Goal: Information Seeking & Learning: Understand process/instructions

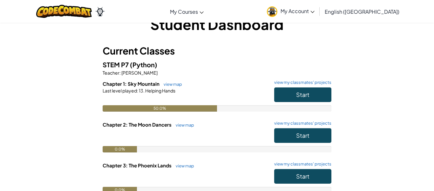
scroll to position [18, 0]
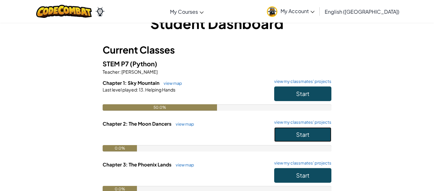
click at [291, 130] on button "Start" at bounding box center [303, 134] width 57 height 15
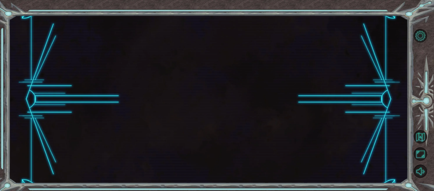
click at [291, 130] on div at bounding box center [209, 99] width 400 height 168
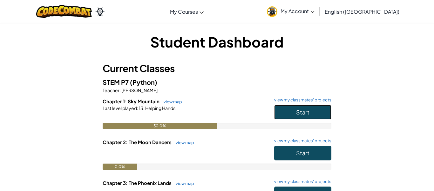
click at [293, 116] on button "Start" at bounding box center [303, 112] width 57 height 15
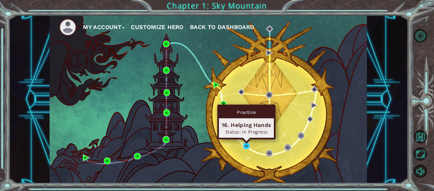
click at [246, 146] on img at bounding box center [246, 145] width 7 height 7
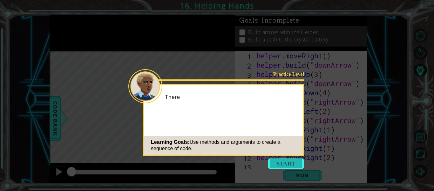
scroll to position [120, 0]
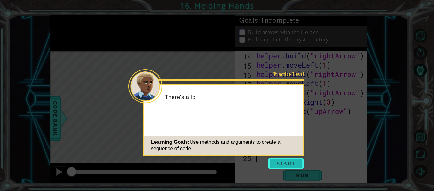
click at [280, 162] on button "Start" at bounding box center [286, 163] width 36 height 10
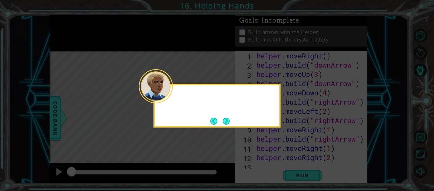
scroll to position [0, 0]
click at [280, 162] on icon at bounding box center [217, 95] width 434 height 191
click at [226, 121] on button "Next" at bounding box center [226, 120] width 7 height 7
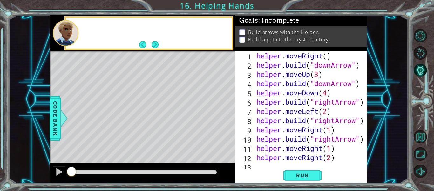
click at [226, 121] on div "Level Map" at bounding box center [197, 144] width 294 height 187
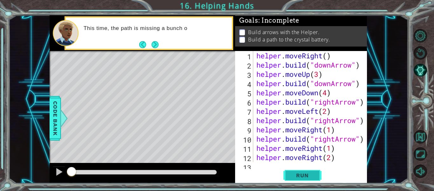
click at [297, 173] on span "Run" at bounding box center [302, 175] width 25 height 6
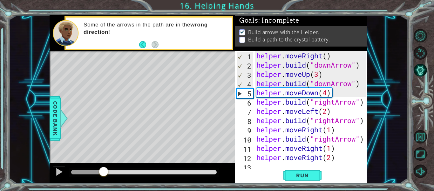
click at [104, 170] on div at bounding box center [144, 172] width 146 height 4
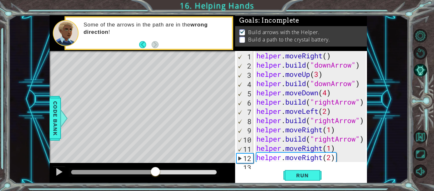
drag, startPoint x: 105, startPoint y: 170, endPoint x: 223, endPoint y: 163, distance: 118.2
click at [223, 163] on div at bounding box center [143, 173] width 186 height 20
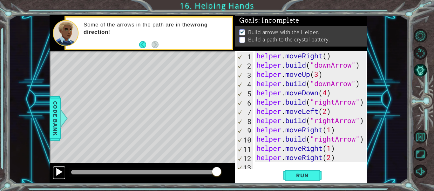
click at [56, 171] on div at bounding box center [59, 171] width 8 height 8
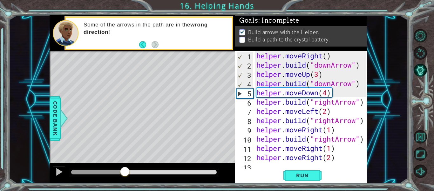
drag, startPoint x: 86, startPoint y: 172, endPoint x: 125, endPoint y: 181, distance: 39.8
click at [125, 181] on div at bounding box center [143, 173] width 186 height 20
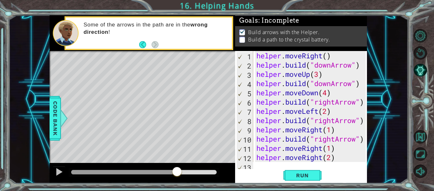
drag, startPoint x: 186, startPoint y: 168, endPoint x: 177, endPoint y: 170, distance: 9.5
click at [177, 170] on div at bounding box center [176, 171] width 11 height 11
click at [293, 95] on div "helper . moveRight ( ) helper . build ( "downArrow" ) helper . moveUp ( 3 ) hel…" at bounding box center [312, 115] width 114 height 129
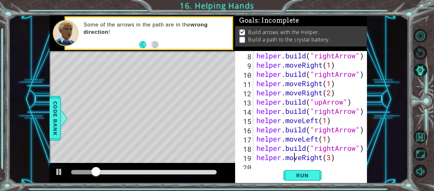
type textarea "[DOMAIN_NAME]("upArrow")"
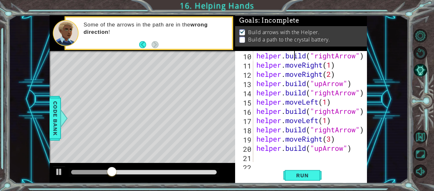
scroll to position [74, 0]
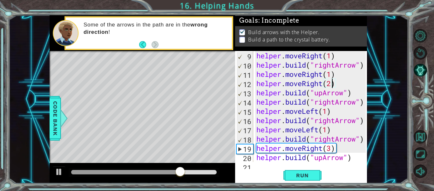
click at [333, 83] on div "helper . moveRight ( 1 ) helper . build ( "rightArrow" ) helper . moveRight ( 1…" at bounding box center [312, 115] width 114 height 129
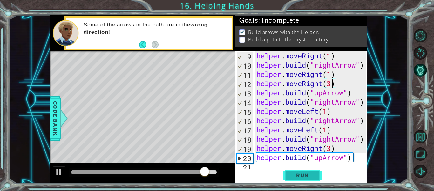
type textarea "helper.moveRight(3)"
click at [309, 171] on button "Run" at bounding box center [303, 175] width 38 height 13
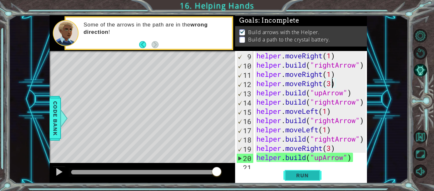
click at [309, 171] on button "Run" at bounding box center [303, 175] width 38 height 13
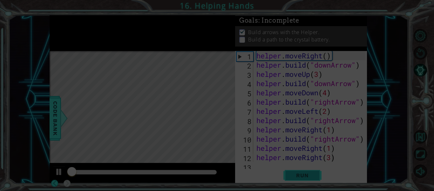
scroll to position [0, 0]
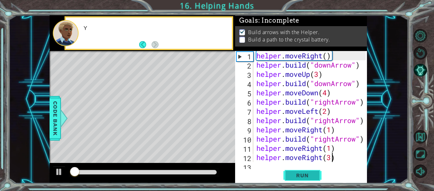
click at [309, 171] on button "Run" at bounding box center [303, 175] width 38 height 13
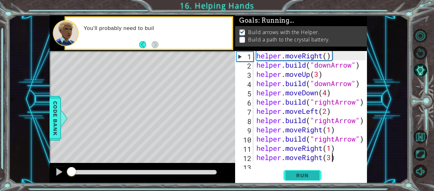
click at [309, 171] on button "Run" at bounding box center [303, 175] width 38 height 13
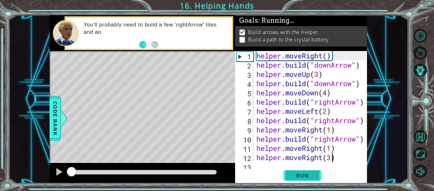
click at [309, 171] on button "Run" at bounding box center [303, 175] width 38 height 13
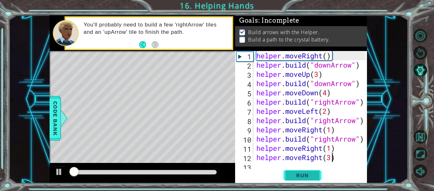
click at [309, 171] on button "Run" at bounding box center [303, 175] width 38 height 13
click at [308, 172] on span "Run" at bounding box center [302, 175] width 25 height 6
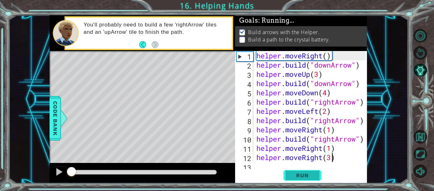
click at [308, 172] on span "Run" at bounding box center [302, 175] width 25 height 6
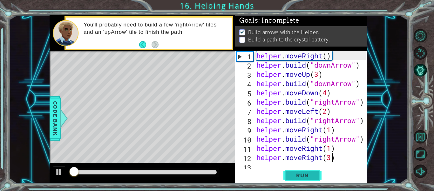
click at [308, 172] on span "Run" at bounding box center [302, 175] width 25 height 6
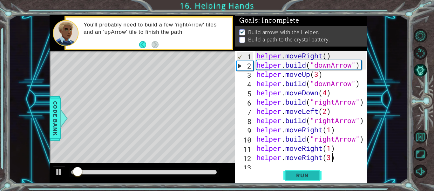
click at [298, 178] on button "Run" at bounding box center [303, 175] width 38 height 13
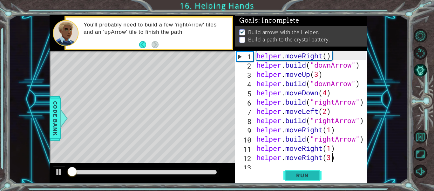
click at [298, 178] on button "Run" at bounding box center [303, 175] width 38 height 13
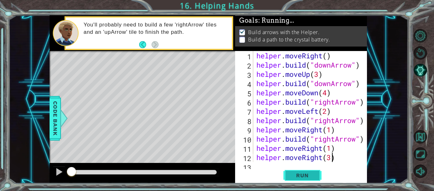
click at [298, 178] on button "Run" at bounding box center [303, 175] width 38 height 13
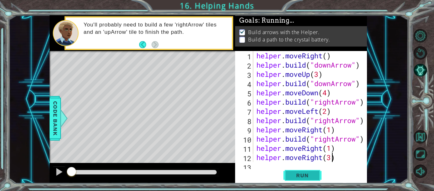
click at [298, 178] on button "Run" at bounding box center [303, 175] width 38 height 13
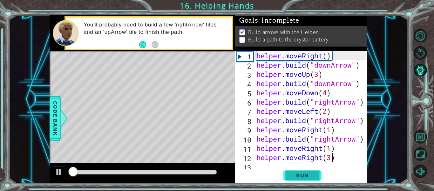
click at [298, 178] on button "Run" at bounding box center [303, 175] width 38 height 13
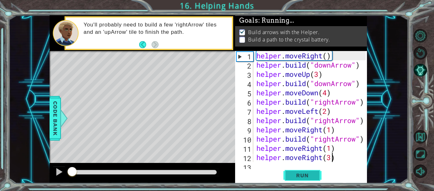
click at [298, 178] on button "Run" at bounding box center [303, 175] width 38 height 13
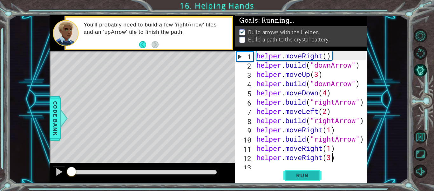
click at [298, 178] on button "Run" at bounding box center [303, 175] width 38 height 13
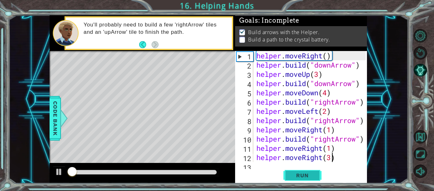
click at [298, 178] on button "Run" at bounding box center [303, 175] width 38 height 13
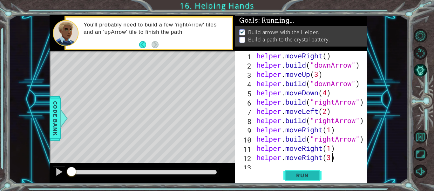
click at [298, 178] on button "Run" at bounding box center [303, 175] width 38 height 13
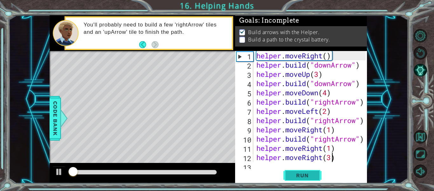
click at [298, 178] on button "Run" at bounding box center [303, 175] width 38 height 13
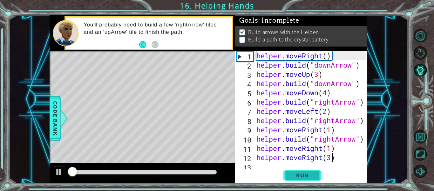
click at [298, 178] on button "Run" at bounding box center [303, 175] width 38 height 13
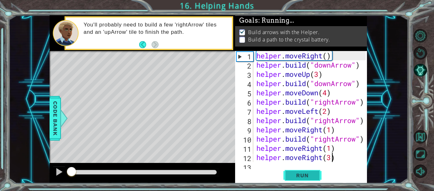
click at [298, 178] on button "Run" at bounding box center [303, 175] width 38 height 13
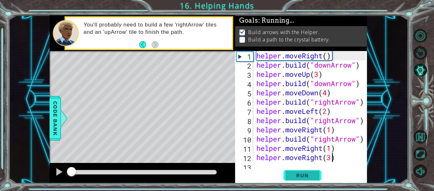
click at [298, 178] on button "Run" at bounding box center [303, 175] width 38 height 13
click at [297, 179] on button "Run" at bounding box center [303, 175] width 38 height 13
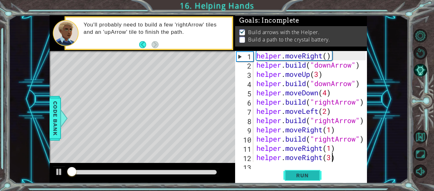
click at [297, 179] on button "Run" at bounding box center [303, 175] width 38 height 13
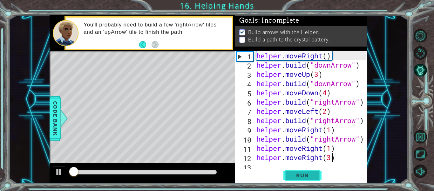
click at [297, 179] on button "Run" at bounding box center [303, 175] width 38 height 13
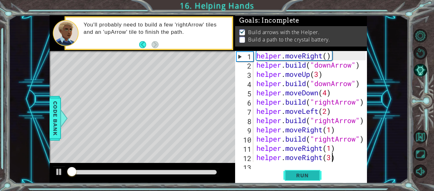
click at [297, 179] on button "Run" at bounding box center [303, 175] width 38 height 13
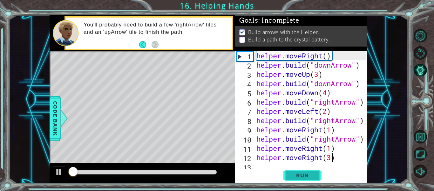
click at [297, 179] on button "Run" at bounding box center [303, 175] width 38 height 13
click at [295, 180] on button "Run" at bounding box center [303, 175] width 38 height 13
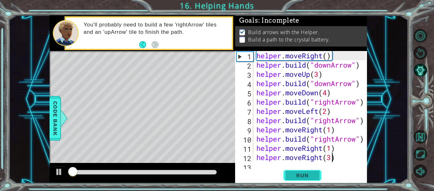
click at [295, 180] on button "Run" at bounding box center [303, 175] width 38 height 13
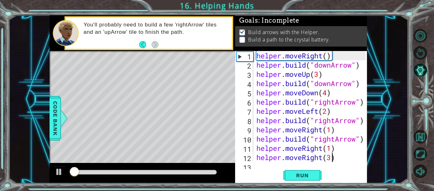
click at [292, 182] on div "helper.moveRight(3) 1 2 3 4 5 6 7 8 9 10 11 12 13 helper . moveRight ( ) helper…" at bounding box center [301, 117] width 132 height 132
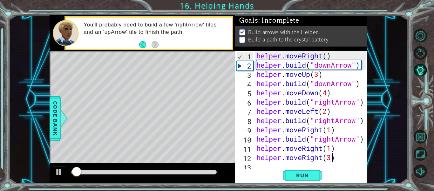
click at [292, 182] on div "helper.moveRight(3) 1 2 3 4 5 6 7 8 9 10 11 12 13 helper . moveRight ( ) helper…" at bounding box center [301, 117] width 132 height 132
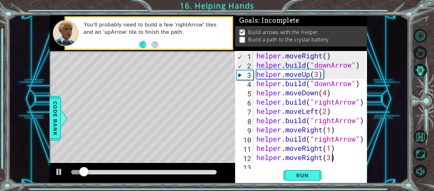
click at [292, 182] on div "helper.moveRight(3) 1 2 3 4 5 6 7 8 9 10 11 12 13 helper . moveRight ( ) helper…" at bounding box center [301, 117] width 132 height 132
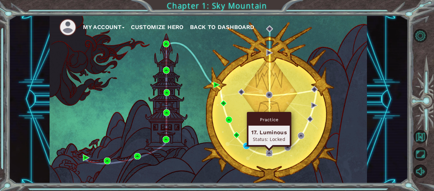
click at [269, 151] on img at bounding box center [269, 152] width 7 height 7
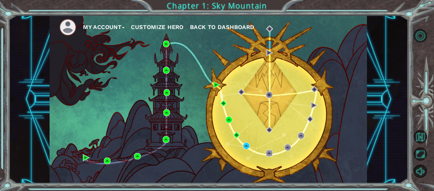
click at [269, 151] on img at bounding box center [269, 152] width 7 height 7
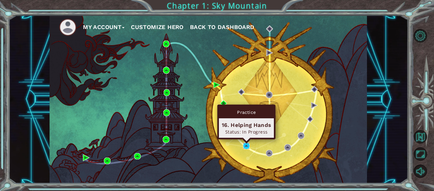
click at [245, 144] on img at bounding box center [246, 145] width 7 height 7
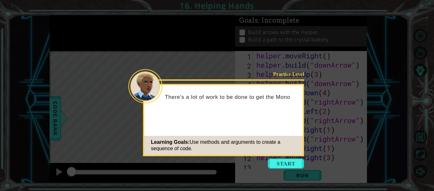
click at [246, 145] on div "Learning Goals: Use methods and arguments to create a sequence of code." at bounding box center [223, 145] width 159 height 19
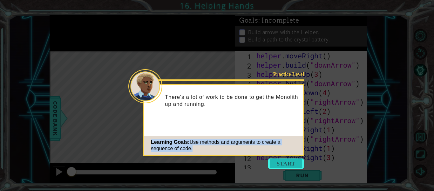
click at [301, 163] on button "Start" at bounding box center [286, 163] width 36 height 10
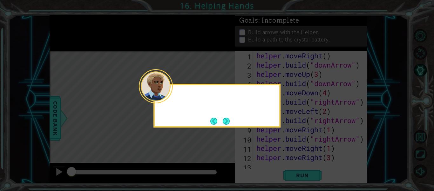
click at [301, 163] on icon at bounding box center [217, 95] width 434 height 191
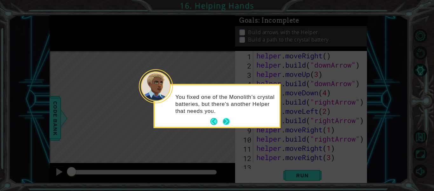
click at [229, 119] on button "Next" at bounding box center [226, 121] width 7 height 7
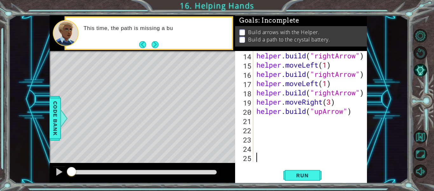
scroll to position [120, 0]
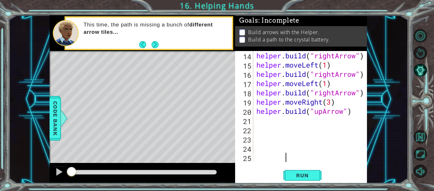
click at [298, 93] on div "1 ההההההההההההההההההההההההההההההההההההההההההההההההההההההההההההההההההההההההההההה…" at bounding box center [209, 99] width 318 height 168
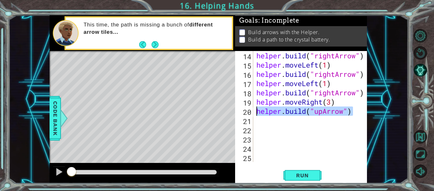
drag, startPoint x: 352, startPoint y: 112, endPoint x: 252, endPoint y: 113, distance: 99.9
click at [252, 113] on div "14 15 16 17 18 19 20 21 22 23 24 25 helper . build ( "rightArrow" ) helper . mo…" at bounding box center [300, 106] width 131 height 111
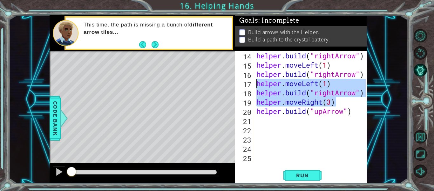
drag, startPoint x: 336, startPoint y: 103, endPoint x: 254, endPoint y: 80, distance: 84.9
click at [254, 80] on div "[DOMAIN_NAME]("upArrow") 14 15 16 17 18 19 20 21 22 23 24 25 helper . build ( "…" at bounding box center [300, 106] width 131 height 111
type textarea "helper.moveLeft(1) [DOMAIN_NAME]("rightArrow")"
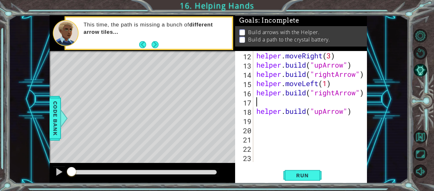
scroll to position [101, 0]
click at [204, 122] on div "1 ההההההההההההההההההההההההההההההההההההההההההההההההההההההההההההההההההההההההההההה…" at bounding box center [209, 99] width 318 height 168
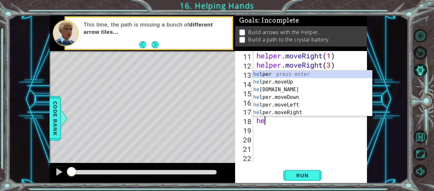
type textarea "h"
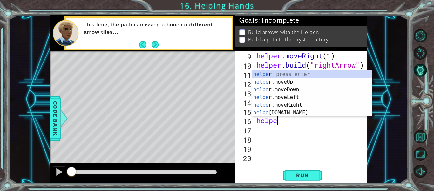
type textarea "h"
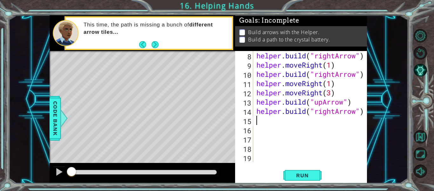
scroll to position [55, 0]
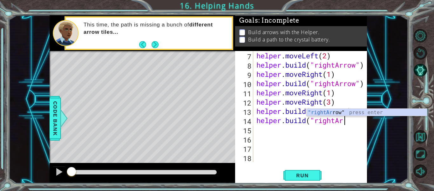
drag, startPoint x: 398, startPoint y: 109, endPoint x: 394, endPoint y: 108, distance: 4.3
click at [394, 108] on body "1 ההההההההההההההההההההההההההההההההההההההההההההההההההההההההההההההההההההההההההההה…" at bounding box center [217, 95] width 434 height 191
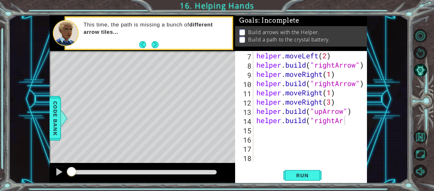
click at [394, 108] on div "1 ההההההההההההההההההההההההההההההההההההההההההההההההההההההההההההההההההההההההההההה…" at bounding box center [209, 99] width 400 height 168
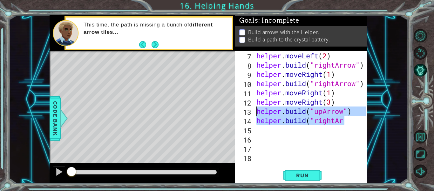
click at [226, 113] on div "1 ההההההההההההההההההההההההההההההההההההההההההההההההההההההההההההההההההההההההההההה…" at bounding box center [209, 99] width 318 height 168
drag, startPoint x: 255, startPoint y: 113, endPoint x: 250, endPoint y: 108, distance: 7.4
click at [250, 108] on div "[DOMAIN_NAME]("upArrow") [DOMAIN_NAME]("rightAr 7 8 9 10 11 12 13 14 15 16 17 1…" at bounding box center [300, 106] width 131 height 111
drag, startPoint x: 344, startPoint y: 120, endPoint x: 260, endPoint y: 111, distance: 84.8
click at [260, 111] on div "helper . moveLeft ( 2 ) helper . build ( "rightArrow" ) helper . moveRight ( 1 …" at bounding box center [312, 115] width 114 height 129
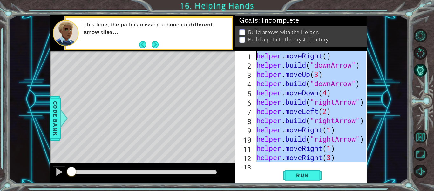
scroll to position [0, 0]
drag, startPoint x: 261, startPoint y: 120, endPoint x: 238, endPoint y: 19, distance: 103.5
click at [238, 19] on div "Goals : Incomplete Build arrows with the Helper. Build a path to the crystal ba…" at bounding box center [301, 99] width 132 height 168
type textarea "helper.moveRight() [DOMAIN_NAME]("downArrow")"
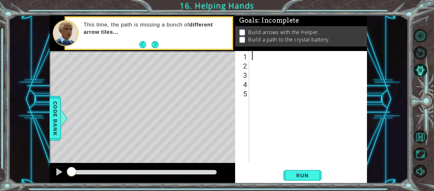
click at [248, 89] on div "5" at bounding box center [243, 93] width 13 height 9
click at [158, 45] on button "Next" at bounding box center [155, 44] width 7 height 7
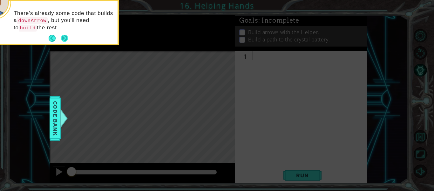
click at [62, 36] on button "Next" at bounding box center [64, 38] width 8 height 8
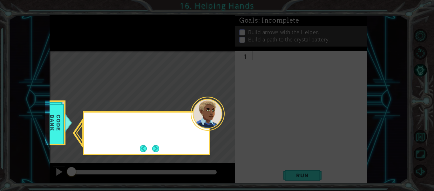
click at [63, 36] on icon at bounding box center [217, 95] width 434 height 191
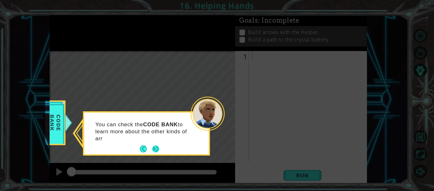
click at [156, 145] on button "Next" at bounding box center [155, 148] width 7 height 7
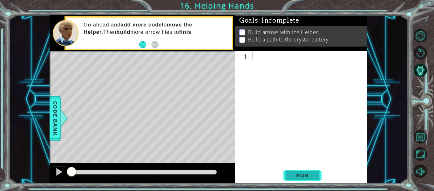
click at [313, 176] on span "Run" at bounding box center [302, 175] width 25 height 6
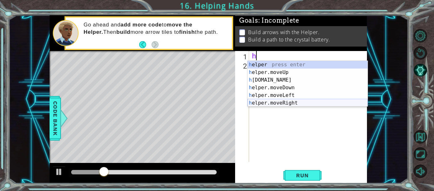
click at [293, 104] on div "h elper press enter h elper.moveUp press enter h [DOMAIN_NAME] press enter h el…" at bounding box center [308, 91] width 120 height 61
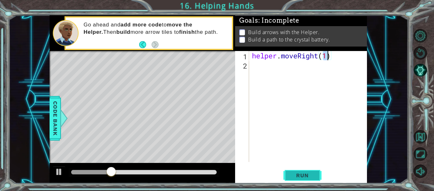
type textarea "helper.moveRight(1)"
click at [300, 179] on button "Run" at bounding box center [303, 175] width 38 height 13
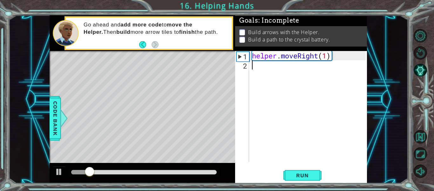
click at [275, 69] on div "helper . moveRight ( 1 )" at bounding box center [310, 115] width 118 height 129
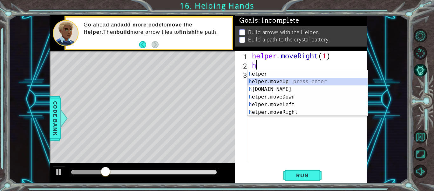
click at [288, 79] on div "h elper press enter h elper.moveUp press enter h [DOMAIN_NAME] press enter h el…" at bounding box center [308, 100] width 120 height 61
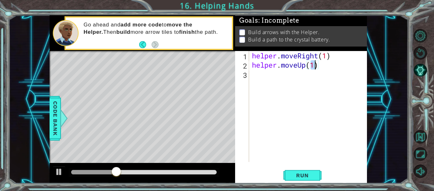
type textarea "helper.moveUp(2)"
click at [264, 73] on div "helper . moveRight ( 1 ) helper . moveUp ( 2 )" at bounding box center [310, 115] width 118 height 129
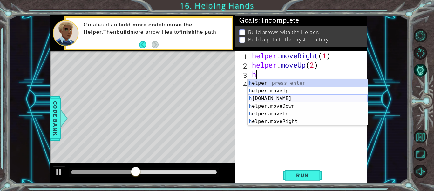
click at [284, 96] on div "h elper press enter h elper.moveUp press enter h [DOMAIN_NAME] press enter h el…" at bounding box center [308, 109] width 120 height 61
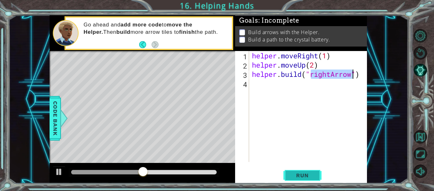
click at [317, 173] on button "Run" at bounding box center [303, 175] width 38 height 13
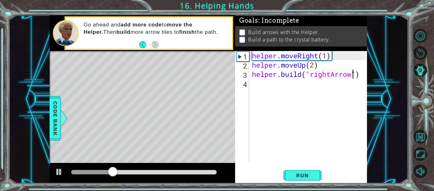
click at [315, 65] on div "helper . moveRight ( 1 ) helper . moveUp ( 2 ) helper . build ( "rightArrow" )" at bounding box center [310, 115] width 118 height 129
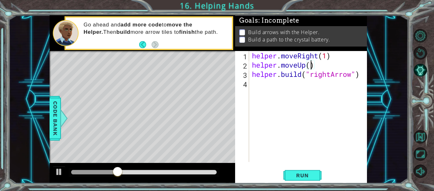
type textarea "helper.moveUp(3)"
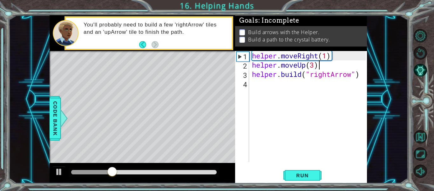
click at [331, 75] on div "helper . moveRight ( 1 ) helper . moveUp ( 3 ) helper . build ( "rightArrow" )" at bounding box center [310, 115] width 118 height 129
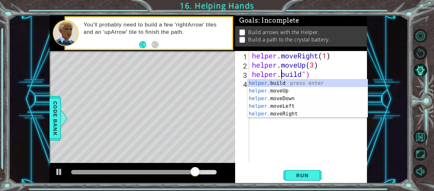
scroll to position [0, 2]
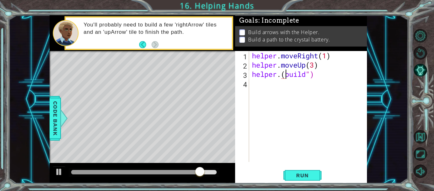
type textarea "helper.("build")"
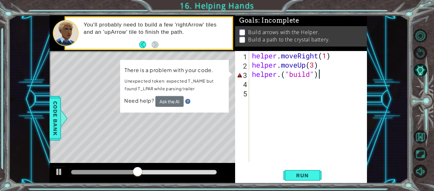
click at [346, 77] on div "helper . moveRight ( 1 ) helper . moveUp ( 3 ) helper . ( "build" )" at bounding box center [310, 115] width 118 height 129
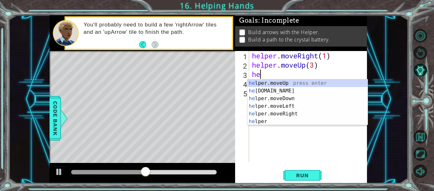
type textarea "h"
type textarea "helper.moveUp("
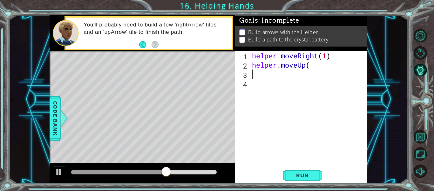
click at [346, 77] on div "helper . moveRight ( 1 ) helper . moveUp (" at bounding box center [310, 115] width 118 height 129
type textarea "helper.moveUp("
click at [346, 77] on div "helper . moveRight ( 1 ) helper . moveUp (" at bounding box center [310, 115] width 118 height 129
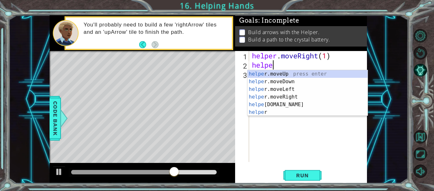
type textarea "h"
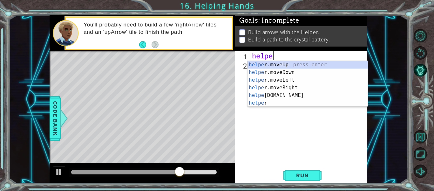
type textarea "h"
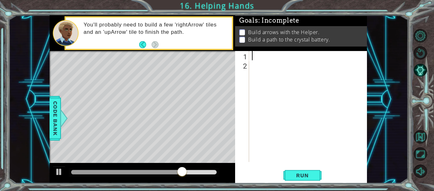
click at [346, 77] on div at bounding box center [310, 115] width 118 height 129
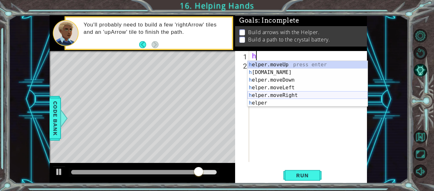
click at [337, 94] on div "h elper.moveUp press enter h [DOMAIN_NAME] press enter h elper.moveDown press e…" at bounding box center [308, 91] width 120 height 61
type textarea "helper.moveRight(1)"
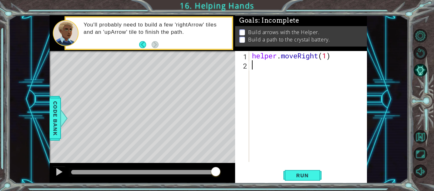
click at [357, 64] on div "helper . moveRight ( 1 )" at bounding box center [310, 115] width 118 height 129
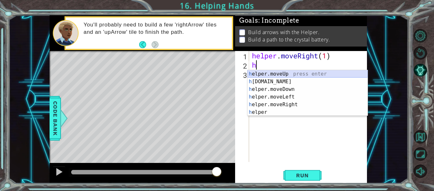
click at [345, 74] on div "h elper.moveUp press enter h [DOMAIN_NAME] press enter h elper.moveDown press e…" at bounding box center [308, 100] width 120 height 61
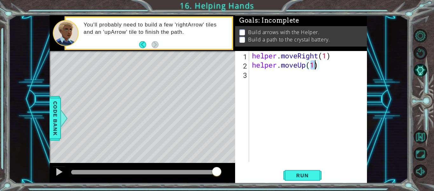
type textarea "helper.moveUp(3)"
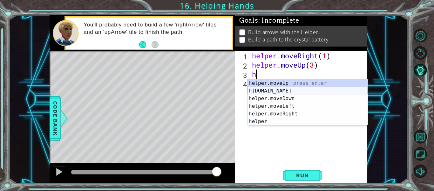
click at [342, 91] on div "h elper.moveUp press enter h [DOMAIN_NAME] press enter h elper.moveDown press e…" at bounding box center [308, 109] width 120 height 61
type textarea "[DOMAIN_NAME]("rightArrow")"
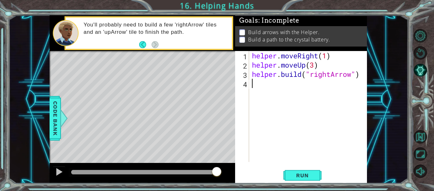
click at [312, 137] on div "helper . moveRight ( 1 ) helper . moveUp ( 3 ) helper . build ( "rightArrow" )" at bounding box center [310, 115] width 118 height 129
click at [332, 74] on div "helper . moveRight ( 1 ) helper . moveUp ( 3 ) helper . build ( "rightArrow" )" at bounding box center [310, 115] width 118 height 129
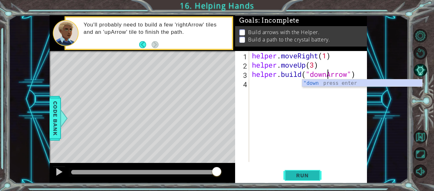
type textarea "[DOMAIN_NAME]("downArrow")"
click at [309, 177] on span "Run" at bounding box center [302, 175] width 25 height 6
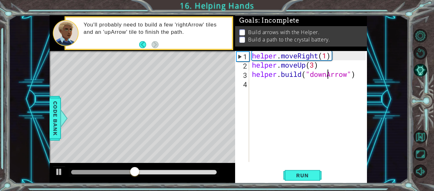
click at [317, 82] on div "helper . moveRight ( 1 ) helper . moveUp ( 3 ) helper . build ( "downArrow" )" at bounding box center [310, 115] width 118 height 129
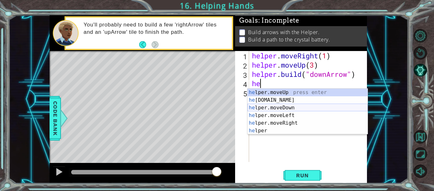
click at [274, 105] on div "he lper.moveUp press enter he [DOMAIN_NAME] press enter he lper.moveDown press …" at bounding box center [308, 118] width 120 height 61
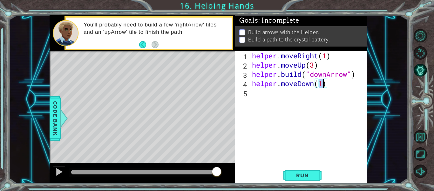
type textarea "helper.moveDown(4)"
click at [262, 89] on div "helper . moveRight ( 1 ) helper . moveUp ( 3 ) helper . build ( "downArrow" ) h…" at bounding box center [310, 115] width 118 height 129
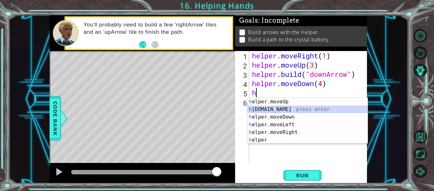
click at [264, 110] on div "h elper.moveUp press enter h [DOMAIN_NAME] press enter h elper.moveDown press e…" at bounding box center [308, 128] width 120 height 61
type textarea "[DOMAIN_NAME]("rightArrow")"
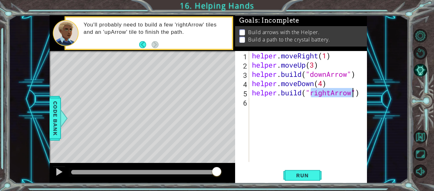
click at [305, 113] on div "helper . moveRight ( 1 ) helper . moveUp ( 3 ) helper . build ( "downArrow" ) h…" at bounding box center [310, 115] width 118 height 129
click at [331, 93] on div "helper . moveRight ( 1 ) helper . moveUp ( 3 ) helper . build ( "downArrow" ) h…" at bounding box center [310, 115] width 118 height 129
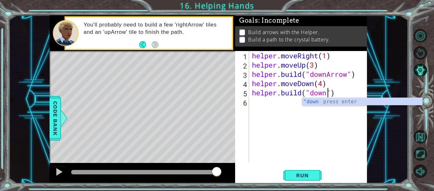
scroll to position [0, 3]
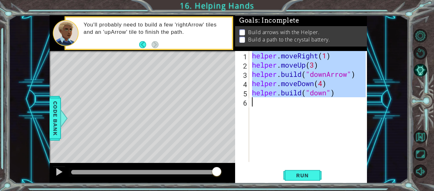
type textarea "[DOMAIN_NAME]("down")"
click at [323, 110] on div "helper . moveRight ( 1 ) helper . moveUp ( 3 ) helper . build ( "downArrow" ) h…" at bounding box center [308, 106] width 115 height 111
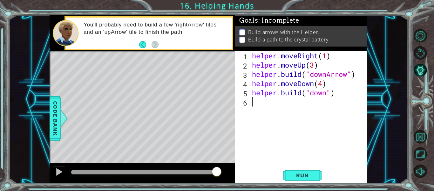
scroll to position [0, 0]
click at [323, 110] on div "helper . moveRight ( 1 ) helper . moveUp ( 3 ) helper . build ( "downArrow" ) h…" at bounding box center [310, 115] width 118 height 129
click at [328, 92] on div "helper . moveRight ( 1 ) helper . moveUp ( 3 ) helper . build ( "downArrow" ) h…" at bounding box center [310, 115] width 118 height 129
type textarea "[DOMAIN_NAME]("down")"
click at [284, 169] on button "Run" at bounding box center [303, 175] width 38 height 13
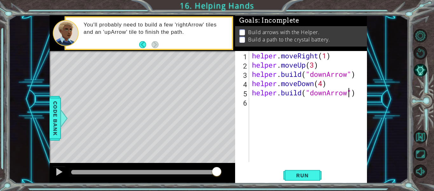
scroll to position [0, 4]
type textarea "[DOMAIN_NAME]("downArrow")"
click at [289, 175] on button "Run" at bounding box center [303, 175] width 38 height 13
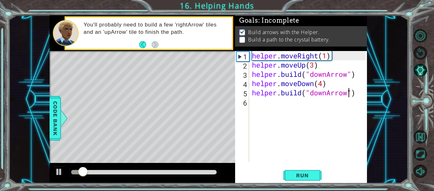
click at [325, 84] on div "helper . moveRight ( 1 ) helper . moveUp ( 3 ) helper . build ( "downArrow" ) h…" at bounding box center [310, 115] width 118 height 129
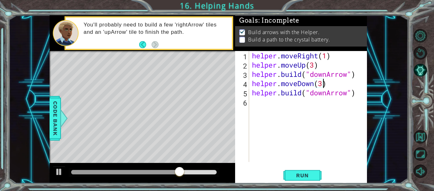
scroll to position [0, 3]
click at [305, 171] on button "Run" at bounding box center [303, 175] width 38 height 13
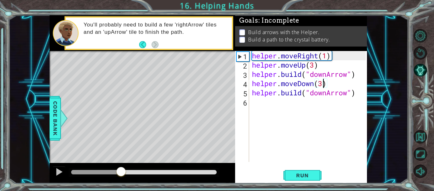
drag, startPoint x: 84, startPoint y: 170, endPoint x: 121, endPoint y: 163, distance: 38.1
click at [121, 163] on div at bounding box center [143, 173] width 186 height 20
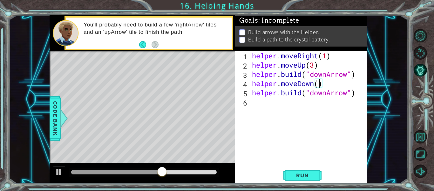
type textarea "helper.moveDown(4)"
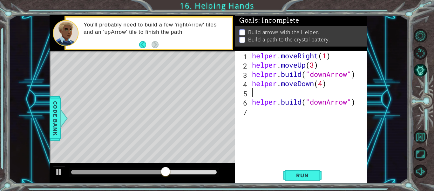
scroll to position [0, 0]
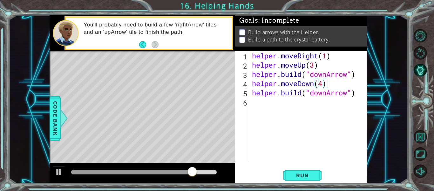
drag, startPoint x: 120, startPoint y: 174, endPoint x: 111, endPoint y: 172, distance: 8.9
click at [111, 172] on div at bounding box center [144, 172] width 151 height 9
drag, startPoint x: 145, startPoint y: 170, endPoint x: 103, endPoint y: 167, distance: 42.1
click at [103, 170] on div at bounding box center [86, 172] width 31 height 4
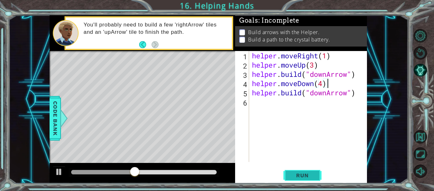
click at [297, 173] on span "Run" at bounding box center [302, 175] width 25 height 6
type textarea "helper.moveDown(4)"
type textarea "[DOMAIN_NAME]("downArrow")"
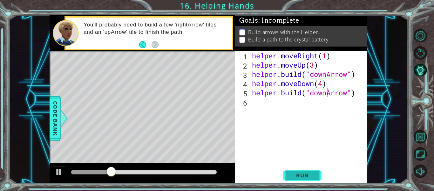
scroll to position [0, 0]
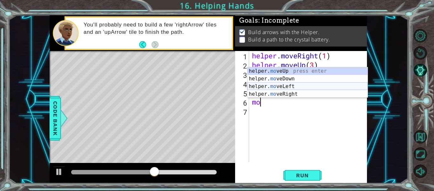
click at [276, 83] on div "helper. mo veUp press enter helper. mo veDown press enter helper. mo veLeft pre…" at bounding box center [308, 90] width 120 height 46
type textarea "helper.moveLeft(1)"
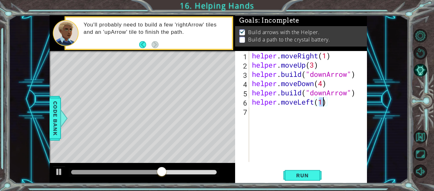
click at [248, 113] on div "7" at bounding box center [243, 111] width 13 height 9
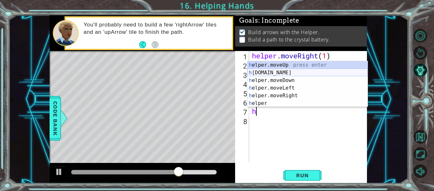
click at [300, 71] on div "h elper.moveUp press enter h [DOMAIN_NAME] press enter h elper.moveDown press e…" at bounding box center [308, 91] width 120 height 61
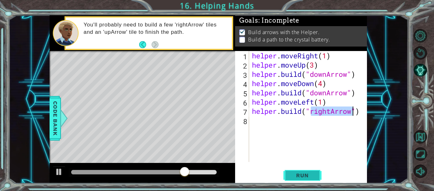
type textarea "[DOMAIN_NAME]("rightArrow")"
click at [307, 180] on button "Run" at bounding box center [303, 175] width 38 height 13
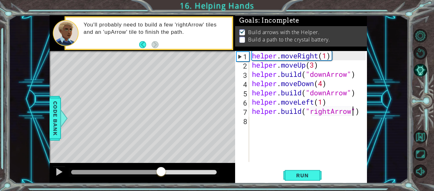
drag, startPoint x: 104, startPoint y: 170, endPoint x: 161, endPoint y: 170, distance: 56.9
click at [161, 170] on div at bounding box center [144, 172] width 146 height 4
click at [304, 118] on div "helper . moveRight ( 1 ) helper . moveUp ( 3 ) helper . build ( "downArrow" ) h…" at bounding box center [310, 115] width 118 height 129
type textarea "m"
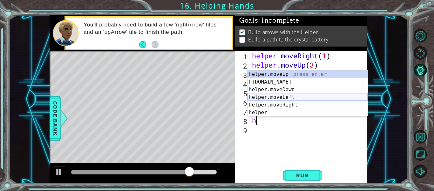
click at [308, 96] on div "h elper.moveUp press enter h [DOMAIN_NAME] press enter h elper.moveDown press e…" at bounding box center [308, 100] width 120 height 61
type textarea "helper.moveLeft(1)"
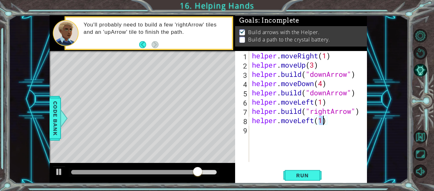
click at [254, 134] on div "helper . moveRight ( 1 ) helper . moveUp ( 3 ) helper . build ( "downArrow" ) h…" at bounding box center [310, 115] width 118 height 129
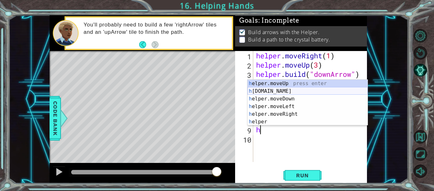
click at [295, 88] on div "h elper.moveUp press enter h [DOMAIN_NAME] press enter h elper.moveDown press e…" at bounding box center [308, 110] width 120 height 61
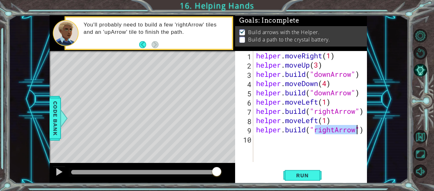
click at [298, 167] on div "[DOMAIN_NAME]("rightArrow") 1 2 3 4 5 6 7 8 9 10 helper . moveRight ( 1 ) helpe…" at bounding box center [301, 117] width 132 height 132
click at [201, 170] on div at bounding box center [144, 172] width 146 height 4
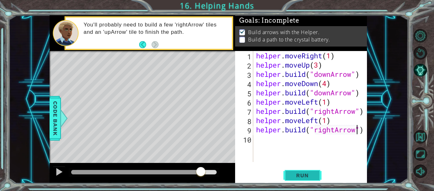
click at [318, 177] on button "Run" at bounding box center [303, 175] width 38 height 13
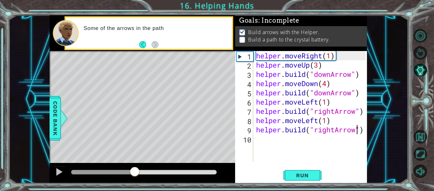
drag, startPoint x: 127, startPoint y: 171, endPoint x: 168, endPoint y: 172, distance: 40.7
click at [168, 172] on div at bounding box center [144, 172] width 146 height 4
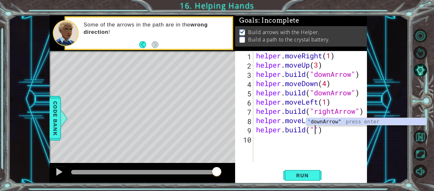
click at [168, 172] on div at bounding box center [144, 172] width 146 height 4
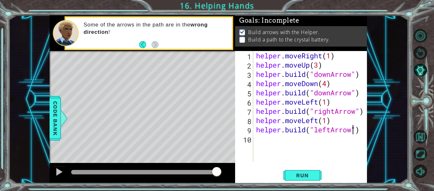
scroll to position [0, 4]
type textarea "[DOMAIN_NAME]("leftArrow")"
click at [316, 174] on button "Run" at bounding box center [303, 175] width 38 height 13
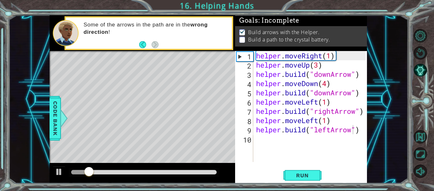
drag, startPoint x: 116, startPoint y: 168, endPoint x: 166, endPoint y: 180, distance: 51.1
click at [166, 180] on div at bounding box center [143, 173] width 186 height 20
drag, startPoint x: 125, startPoint y: 171, endPoint x: 137, endPoint y: 172, distance: 12.1
click at [137, 172] on div at bounding box center [144, 172] width 146 height 4
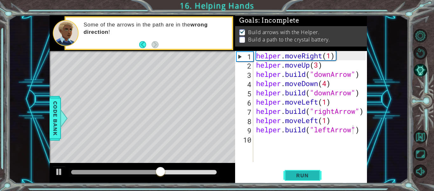
click at [309, 179] on button "Run" at bounding box center [303, 175] width 38 height 13
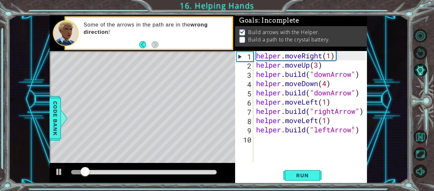
drag, startPoint x: 119, startPoint y: 166, endPoint x: 123, endPoint y: 168, distance: 4.7
click at [123, 168] on div at bounding box center [143, 173] width 186 height 20
click at [127, 170] on div at bounding box center [144, 172] width 146 height 4
drag, startPoint x: 129, startPoint y: 168, endPoint x: 148, endPoint y: 169, distance: 18.8
click at [148, 169] on div at bounding box center [147, 171] width 11 height 11
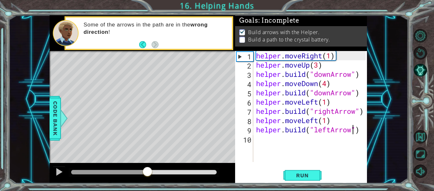
click at [276, 136] on div "helper . moveRight ( 1 ) helper . moveUp ( 3 ) helper . build ( "downArrow" ) h…" at bounding box center [312, 115] width 114 height 129
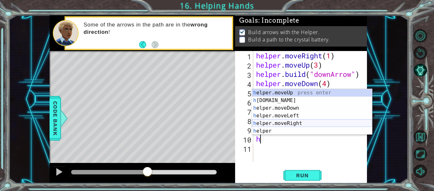
click at [287, 121] on div "h elper.moveUp press enter h [DOMAIN_NAME] press enter h elper.moveDown press e…" at bounding box center [312, 119] width 120 height 61
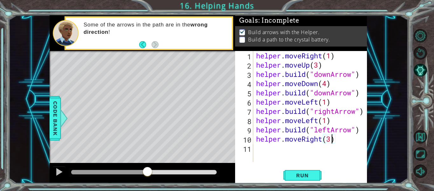
scroll to position [0, 3]
click at [299, 174] on span "Run" at bounding box center [302, 175] width 25 height 6
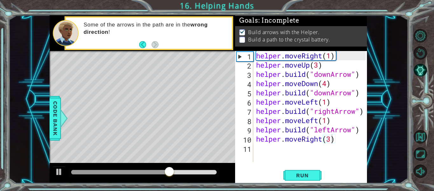
click at [302, 182] on div "helper.moveRight(3) 1 2 3 4 5 6 7 8 9 10 11 helper . moveRight ( 1 ) helper . m…" at bounding box center [301, 117] width 132 height 132
click at [302, 177] on span "Run" at bounding box center [302, 175] width 25 height 6
click at [333, 93] on div "helper . moveRight ( 1 ) helper . moveUp ( 3 ) helper . build ( "downArrow" ) h…" at bounding box center [312, 115] width 114 height 129
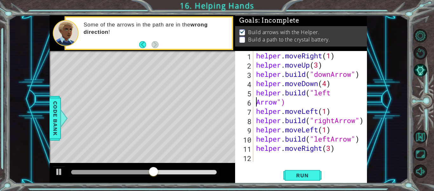
scroll to position [0, 1]
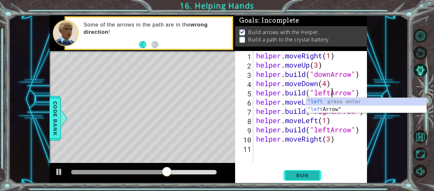
click at [306, 172] on span "Run" at bounding box center [302, 175] width 25 height 6
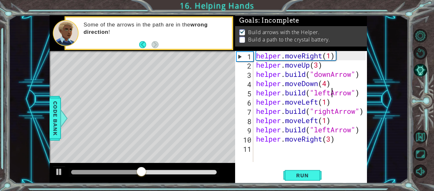
click at [332, 130] on div "helper . moveRight ( 1 ) helper . moveUp ( 3 ) helper . build ( "downArrow" ) h…" at bounding box center [312, 115] width 114 height 129
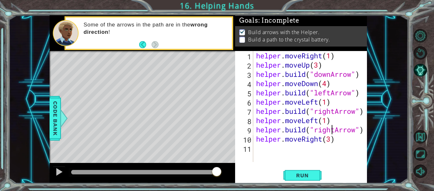
click at [330, 131] on div "helper . moveRight ( 1 ) helper . moveUp ( 3 ) helper . build ( "downArrow" ) h…" at bounding box center [312, 115] width 114 height 129
click at [312, 170] on button "Run" at bounding box center [303, 175] width 38 height 13
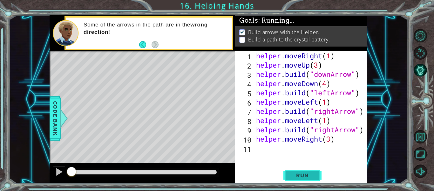
click at [312, 170] on button "Run" at bounding box center [303, 175] width 38 height 13
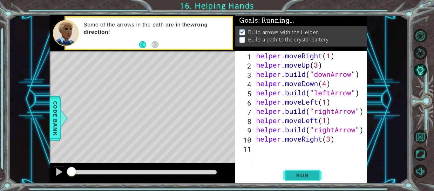
click at [312, 170] on button "Run" at bounding box center [303, 175] width 38 height 13
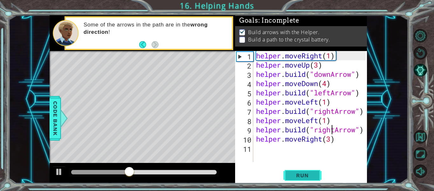
click at [312, 170] on button "Run" at bounding box center [303, 175] width 38 height 13
click at [331, 91] on div "helper . moveRight ( 1 ) helper . moveUp ( 3 ) helper . build ( "downArrow" ) h…" at bounding box center [312, 115] width 114 height 129
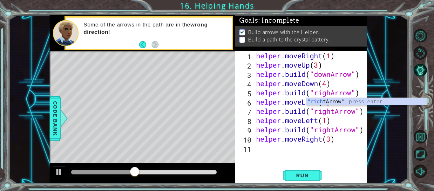
scroll to position [0, 4]
type textarea "[DOMAIN_NAME]("rightArrow")"
click at [305, 173] on span "Run" at bounding box center [302, 175] width 25 height 6
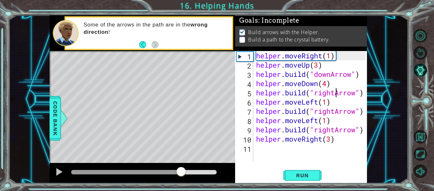
drag, startPoint x: 80, startPoint y: 173, endPoint x: 181, endPoint y: 168, distance: 101.9
click at [181, 168] on div at bounding box center [181, 171] width 11 height 11
click at [331, 152] on div "helper . moveRight ( 1 ) helper . moveUp ( 3 ) helper . build ( "downArrow" ) h…" at bounding box center [312, 115] width 114 height 129
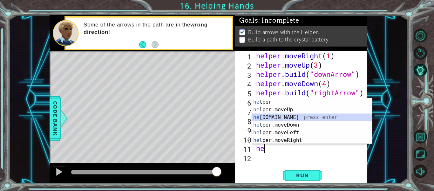
click at [309, 115] on div "he lper press enter he lper.moveUp press enter he [DOMAIN_NAME] press enter he …" at bounding box center [312, 128] width 120 height 61
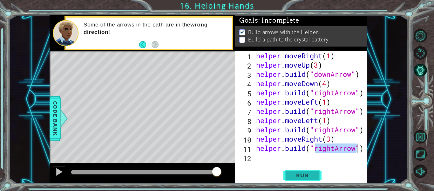
type textarea "[DOMAIN_NAME]("rightArrow")"
click at [313, 181] on button "Run" at bounding box center [303, 175] width 38 height 13
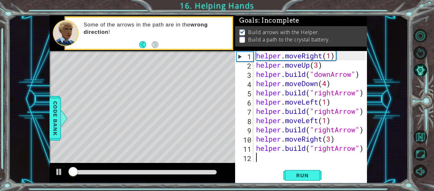
click at [285, 156] on div "helper . moveRight ( 1 ) helper . moveUp ( 3 ) helper . build ( "downArrow" ) h…" at bounding box center [312, 115] width 114 height 129
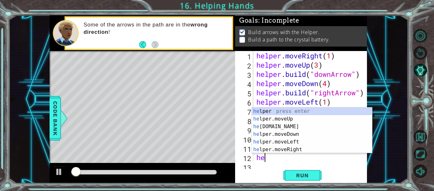
scroll to position [9, 0]
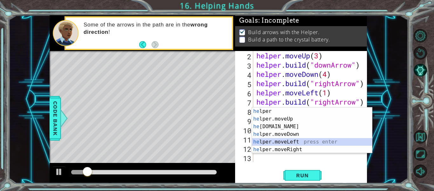
click at [288, 145] on div "he lper press enter he lper.moveUp press enter he [DOMAIN_NAME] press enter he …" at bounding box center [312, 137] width 120 height 61
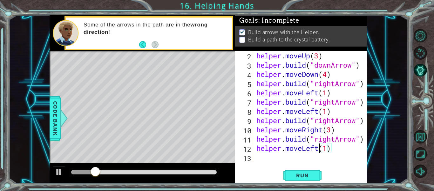
click at [319, 148] on div "helper . moveUp ( 3 ) helper . build ( "downArrow" ) helper . moveDown ( 4 ) he…" at bounding box center [312, 115] width 114 height 129
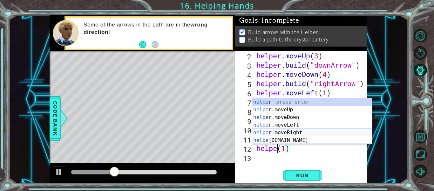
click at [306, 133] on div "helpe r press enter helpe [PERSON_NAME]moveUp press enter helpe [PERSON_NAME]mo…" at bounding box center [312, 128] width 120 height 61
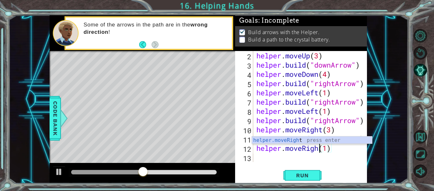
type textarea "helper.moveRight(1)"
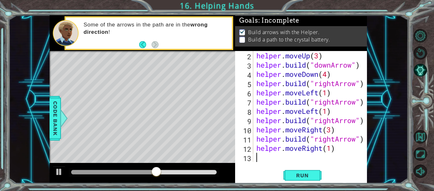
click at [304, 158] on div "helper . moveUp ( 3 ) helper . build ( "downArrow" ) helper . moveDown ( 4 ) he…" at bounding box center [312, 115] width 114 height 129
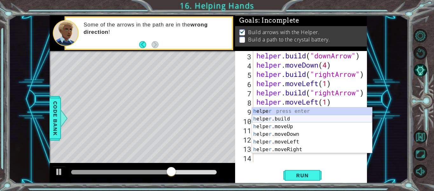
scroll to position [18, 0]
click at [307, 119] on div "h elpe r press enter h elpe r .build press enter h elpe r .moveUp press enter h…" at bounding box center [312, 137] width 120 height 61
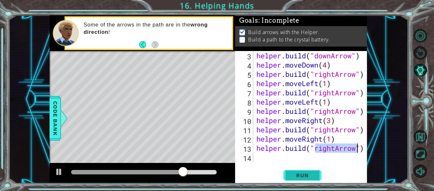
type textarea "[DOMAIN_NAME]("rightArrow")"
click at [295, 175] on span "Run" at bounding box center [302, 175] width 25 height 6
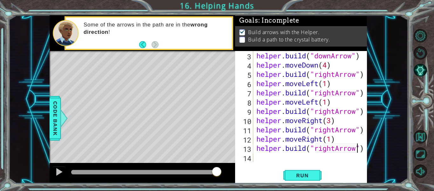
drag, startPoint x: 91, startPoint y: 169, endPoint x: 225, endPoint y: 167, distance: 133.9
click at [225, 167] on div at bounding box center [143, 173] width 186 height 20
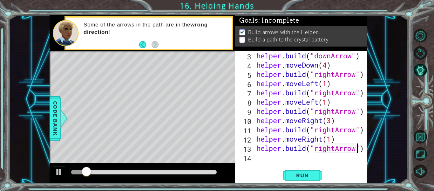
click at [182, 169] on div "methods helper moveUp() moveDown() moveLeft() moveRight() build(item) tools for…" at bounding box center [209, 99] width 318 height 168
drag, startPoint x: 181, startPoint y: 169, endPoint x: 186, endPoint y: 171, distance: 5.1
click at [186, 171] on div at bounding box center [144, 172] width 146 height 4
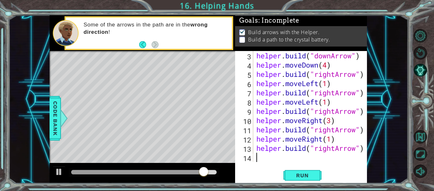
click at [270, 159] on div "helper . build ( "downArrow" ) helper . moveDown ( 4 ) helper . build ( "rightA…" at bounding box center [312, 115] width 114 height 129
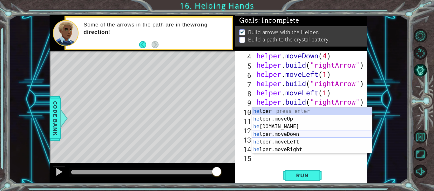
scroll to position [28, 0]
click at [302, 148] on div "he lper press enter he lper.moveUp press enter he [DOMAIN_NAME] press enter he …" at bounding box center [312, 137] width 120 height 61
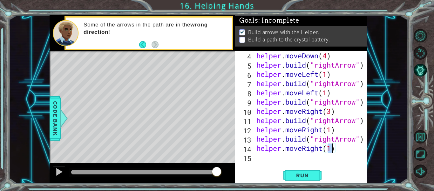
click at [286, 163] on div "helper.moveRight(1) 4 5 6 7 8 9 10 11 12 13 14 15 helper . moveDown ( 4 ) helpe…" at bounding box center [301, 117] width 132 height 132
type textarea "helper.moveRight(1)"
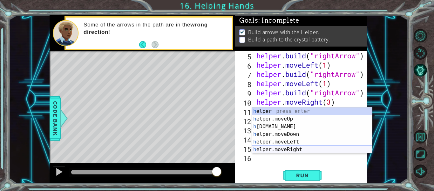
scroll to position [37, 0]
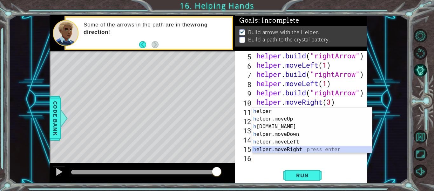
click at [298, 150] on div "h elper press enter h elper.moveUp press enter h [DOMAIN_NAME] press enter h el…" at bounding box center [312, 137] width 120 height 61
type textarea "helper.moveRight(1)"
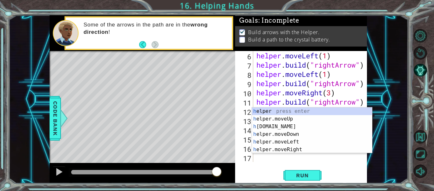
scroll to position [46, 0]
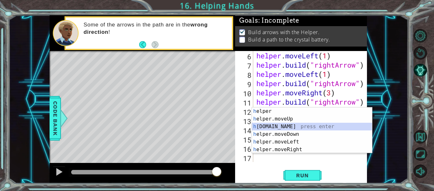
click at [292, 125] on div "h elper press enter h elper.moveUp press enter h [DOMAIN_NAME] press enter h el…" at bounding box center [312, 137] width 120 height 61
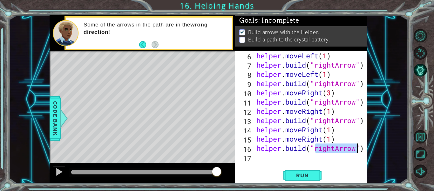
click at [335, 145] on div "helper . moveLeft ( 1 ) helper . build ( "rightArrow" ) helper . moveLeft ( 1 )…" at bounding box center [310, 106] width 111 height 111
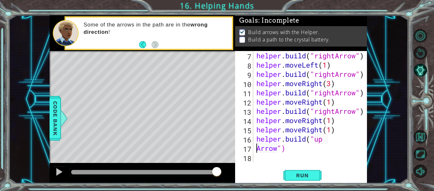
type textarea "[DOMAIN_NAME]("upArrow")"
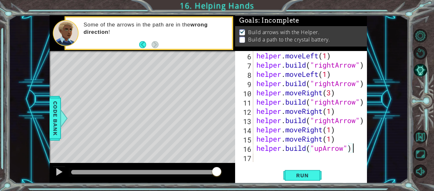
scroll to position [0, 0]
drag, startPoint x: 148, startPoint y: 184, endPoint x: 180, endPoint y: 173, distance: 34.0
click at [180, 173] on div "1 ההההההההההההההההההההההההההההההההההההההההההההההההההההההההההההההההההההההההההההה…" at bounding box center [217, 95] width 434 height 191
drag, startPoint x: 180, startPoint y: 173, endPoint x: 230, endPoint y: 180, distance: 50.2
click at [230, 180] on div at bounding box center [143, 173] width 186 height 20
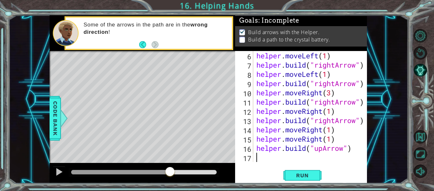
drag, startPoint x: 142, startPoint y: 172, endPoint x: 170, endPoint y: 176, distance: 29.1
click at [170, 174] on div at bounding box center [144, 172] width 146 height 4
click at [323, 150] on div "helper . moveLeft ( 1 ) helper . build ( "rightArrow" ) helper . moveLeft ( 1 )…" at bounding box center [312, 115] width 114 height 129
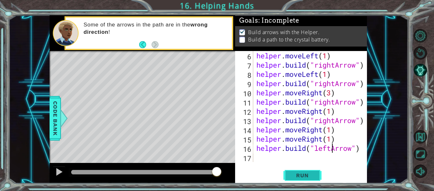
type textarea "[DOMAIN_NAME]("leftArrow")"
click at [299, 171] on button "Run" at bounding box center [303, 175] width 38 height 13
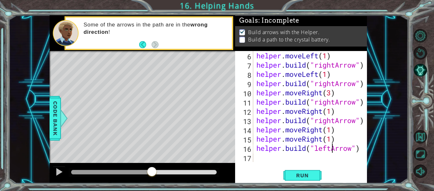
click at [142, 159] on div "methods helper moveUp() moveDown() moveLeft() moveRight() build(item) tools for…" at bounding box center [209, 99] width 318 height 168
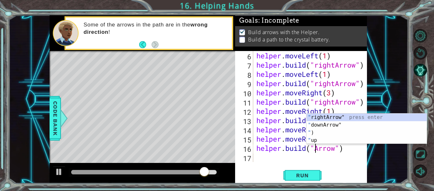
scroll to position [0, 3]
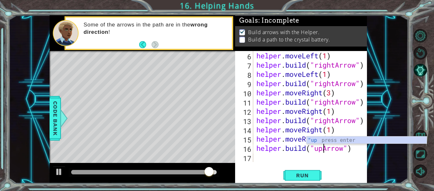
type textarea "[DOMAIN_NAME]("u")"
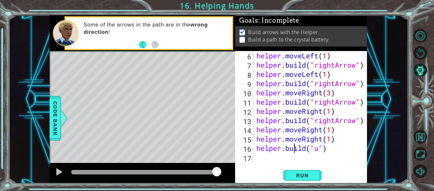
click at [296, 144] on div "helper . moveLeft ( 1 ) helper . build ( "rightArrow" ) helper . moveLeft ( 1 )…" at bounding box center [312, 115] width 114 height 129
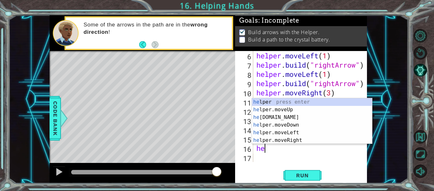
type textarea "h"
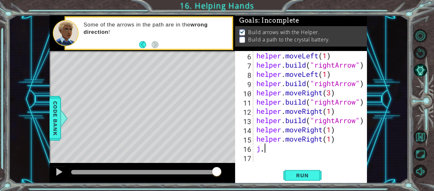
type textarea "j"
type textarea "n"
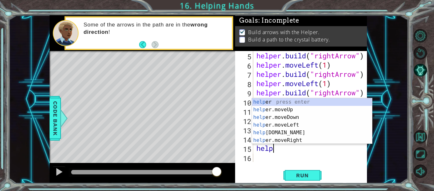
type textarea "h"
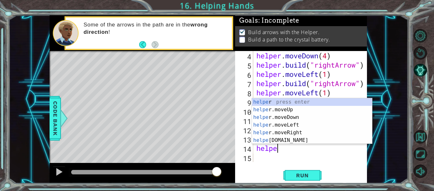
type textarea "h"
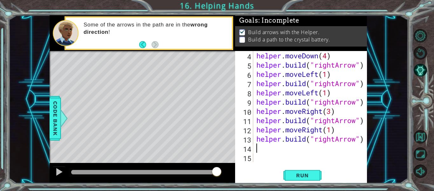
scroll to position [18, 0]
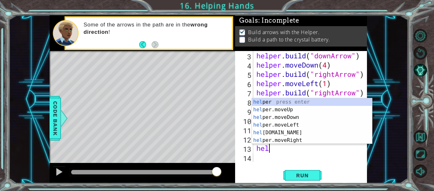
type textarea "h"
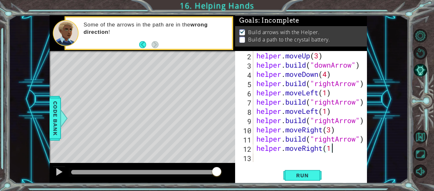
scroll to position [9, 0]
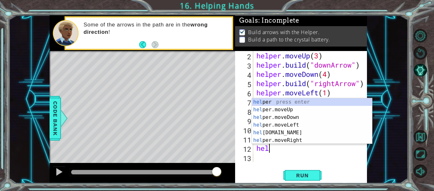
type textarea "h"
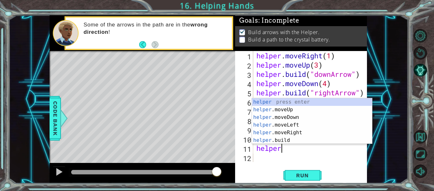
type textarea "h"
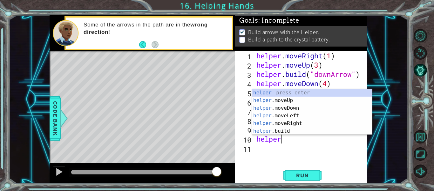
type textarea "h"
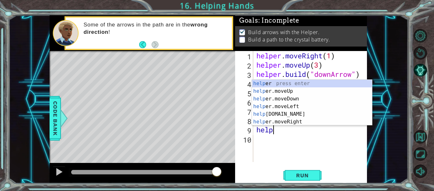
type textarea "h"
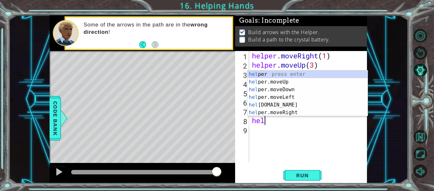
type textarea "h"
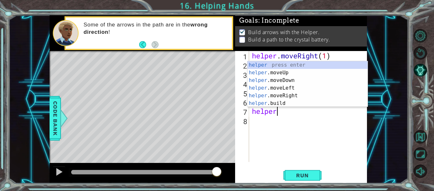
type textarea "h"
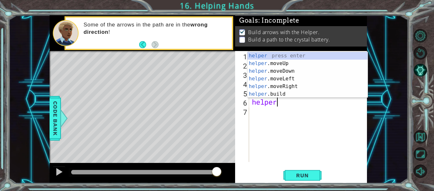
type textarea "h"
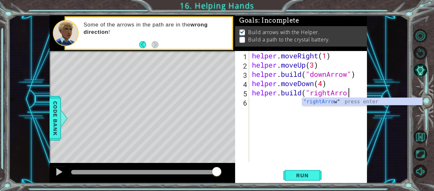
type textarea "[DOMAIN_NAME]("rightArrow""
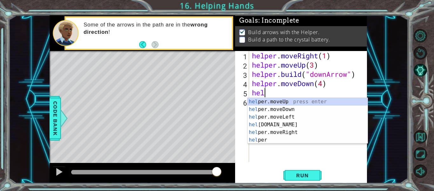
type textarea "h"
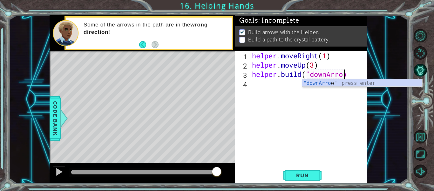
type textarea "[DOMAIN_NAME]("down)"
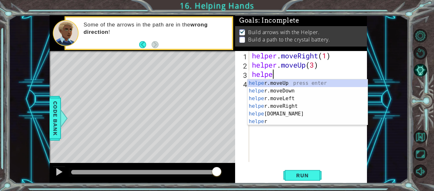
type textarea "helper.moveUp(1)"
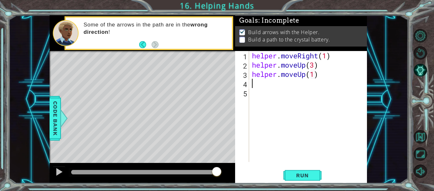
type textarea "helper.moveUp(1)"
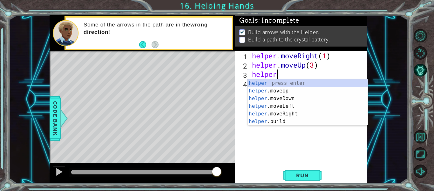
type textarea "h"
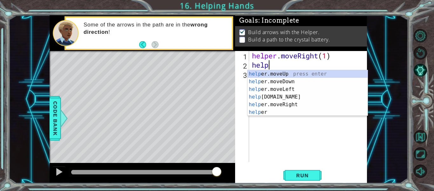
type textarea "h"
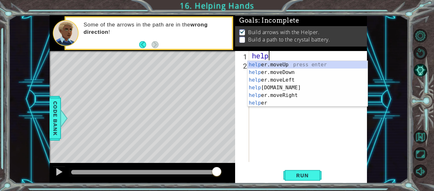
type textarea "h"
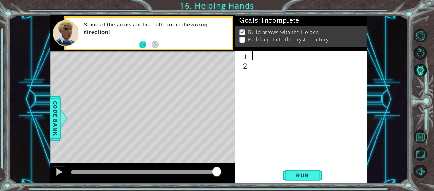
click at [139, 43] on button "Back" at bounding box center [145, 44] width 12 height 7
click at [139, 41] on div at bounding box center [155, 33] width 153 height 16
click at [139, 44] on div "You'll probab" at bounding box center [155, 33] width 153 height 23
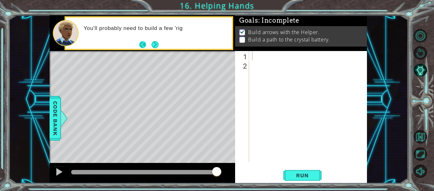
click at [141, 43] on button "Back" at bounding box center [145, 44] width 12 height 7
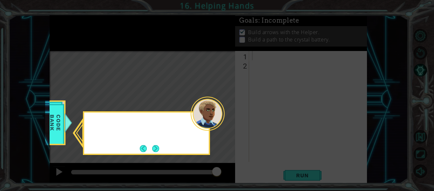
click at [141, 43] on icon at bounding box center [217, 95] width 434 height 191
click at [144, 150] on button "Back" at bounding box center [146, 148] width 12 height 7
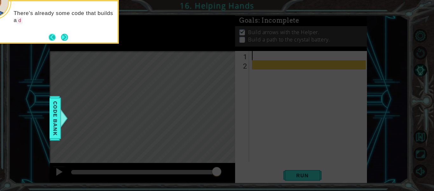
click at [53, 38] on button "Back" at bounding box center [55, 37] width 12 height 7
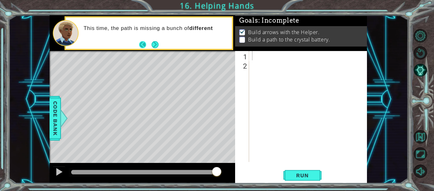
click at [141, 46] on button "Back" at bounding box center [145, 44] width 12 height 7
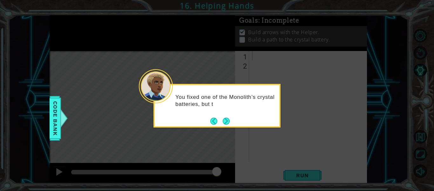
click at [208, 122] on div "You fixed one of the Monolith’s crystal batteries, but t" at bounding box center [217, 106] width 127 height 44
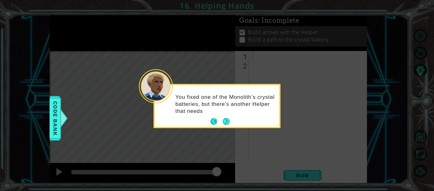
click at [211, 122] on button "Back" at bounding box center [217, 121] width 12 height 7
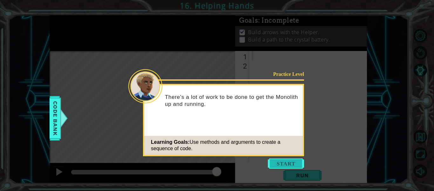
click at [278, 166] on button "Start" at bounding box center [286, 163] width 36 height 10
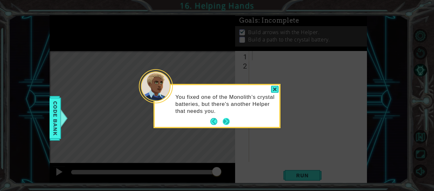
click at [230, 118] on button "Next" at bounding box center [226, 121] width 7 height 7
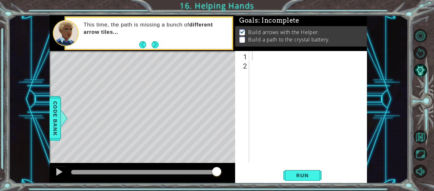
click at [405, 170] on div "1 ההההההההההההההההההההההההההההההההההההההההההההההההההההההההההההההההההההההההההההה…" at bounding box center [209, 99] width 400 height 168
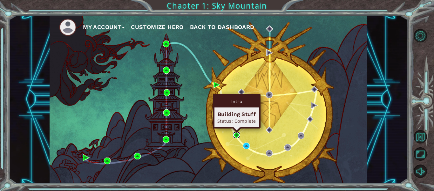
click at [236, 135] on img at bounding box center [236, 134] width 7 height 7
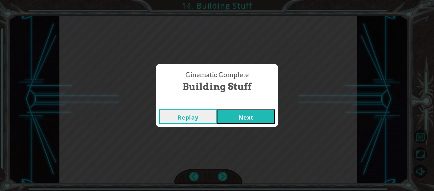
click at [217, 109] on button "Next" at bounding box center [246, 116] width 58 height 14
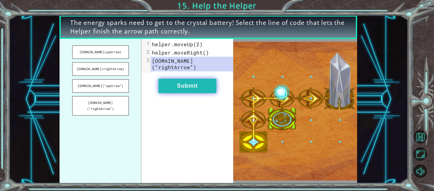
click at [213, 81] on button "Submit" at bounding box center [188, 86] width 58 height 14
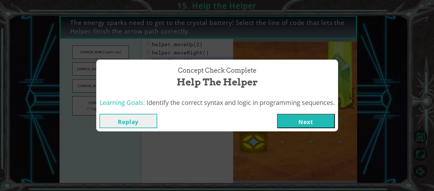
click button "Next" at bounding box center [306, 121] width 58 height 14
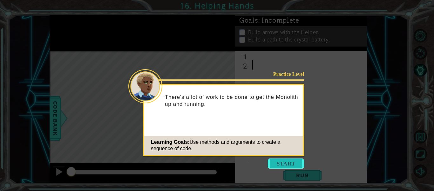
click at [268, 164] on button "Start" at bounding box center [286, 163] width 36 height 10
click at [268, 164] on icon at bounding box center [217, 95] width 434 height 191
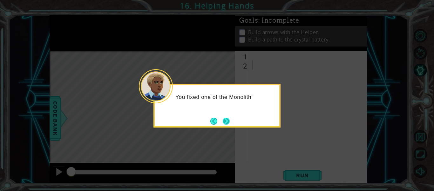
click at [229, 122] on button "Next" at bounding box center [226, 120] width 7 height 7
click at [229, 122] on div "Level Map" at bounding box center [197, 144] width 294 height 187
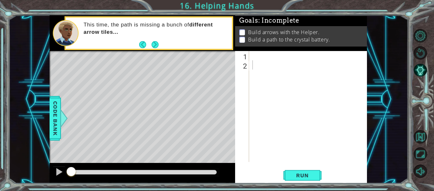
click at [266, 63] on div at bounding box center [310, 115] width 118 height 129
type textarea "m"
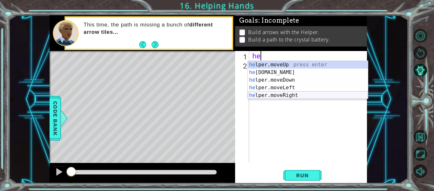
click at [283, 92] on div "he lper.moveUp press enter he [DOMAIN_NAME] press enter he lper.moveDown press …" at bounding box center [308, 87] width 120 height 53
type textarea "helper.moveRight(1)"
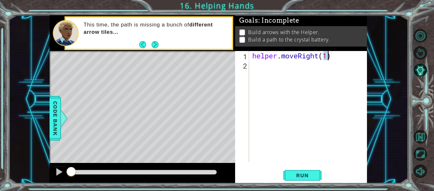
click at [263, 65] on div "helper . moveRight ( 1 )" at bounding box center [310, 115] width 118 height 129
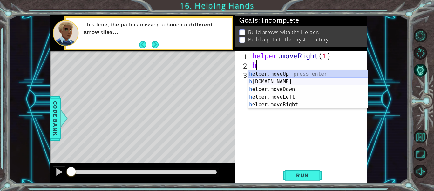
click at [289, 80] on div "h elper.moveUp press enter h [DOMAIN_NAME] press enter h elper.moveDown press e…" at bounding box center [308, 96] width 120 height 53
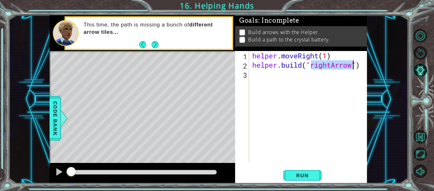
click at [332, 62] on div "helper . moveRight ( 1 ) helper . build ( "rightArrow" )" at bounding box center [308, 106] width 115 height 111
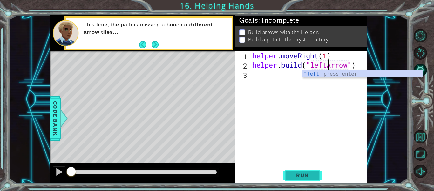
type textarea "[DOMAIN_NAME]("leftArrow")"
click at [304, 177] on span "Run" at bounding box center [302, 175] width 25 height 6
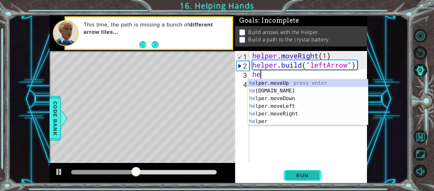
scroll to position [0, 0]
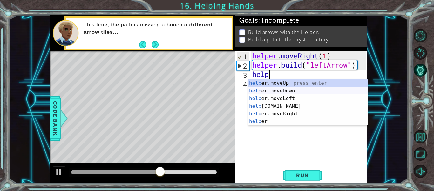
click at [312, 89] on div "help er.moveUp press enter help er.moveDown press enter help er.moveLeft press …" at bounding box center [308, 109] width 120 height 61
type textarea "helper.moveDown(1)"
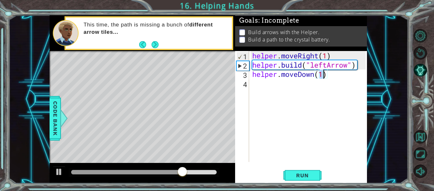
click at [272, 85] on div "helper . moveRight ( 1 ) helper . build ( "leftArrow" ) helper . moveDown ( 1 )" at bounding box center [310, 115] width 118 height 129
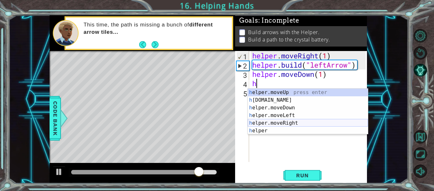
click at [285, 123] on div "h elper.moveUp press enter h [DOMAIN_NAME] press enter h elper.moveDown press e…" at bounding box center [308, 118] width 120 height 61
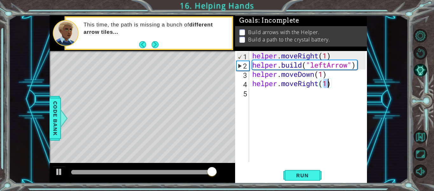
type textarea "helper.moveRight(2)"
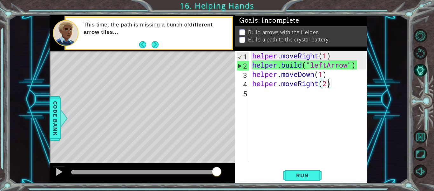
click at [298, 104] on div "helper . moveRight ( 1 ) helper . build ( "leftArrow" ) helper . moveDown ( 1 )…" at bounding box center [310, 115] width 118 height 129
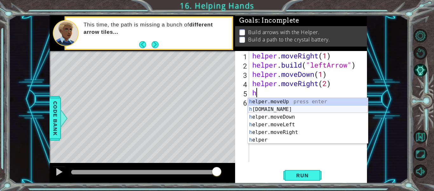
click at [307, 107] on div "h elper.moveUp press enter h [DOMAIN_NAME] press enter h elper.moveDown press e…" at bounding box center [308, 128] width 120 height 61
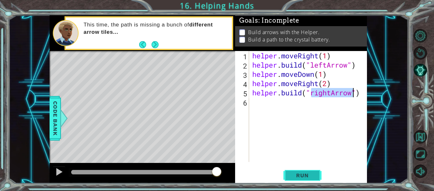
click at [299, 177] on span "Run" at bounding box center [302, 175] width 25 height 6
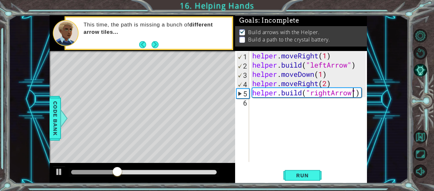
click at [318, 84] on div "helper . moveRight ( 1 ) helper . build ( "leftArrow" ) helper . moveDown ( 1 )…" at bounding box center [310, 115] width 118 height 129
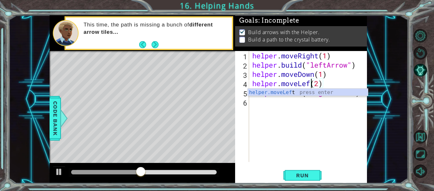
scroll to position [0, 3]
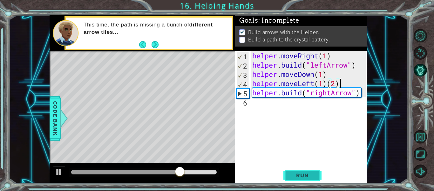
click at [301, 177] on span "Run" at bounding box center [302, 175] width 25 height 6
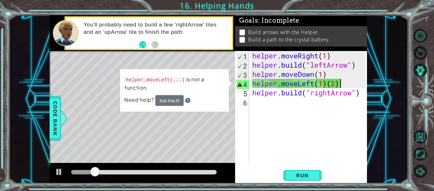
click at [326, 81] on div "helper . moveRight ( 1 ) helper . build ( "leftArrow" ) helper . moveDown ( 1 )…" at bounding box center [310, 115] width 118 height 129
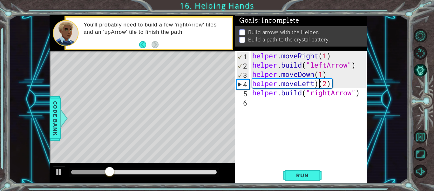
type textarea "helper.moveLeft(2)"
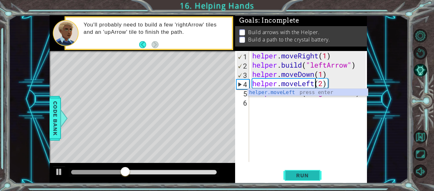
click at [290, 176] on span "Run" at bounding box center [302, 175] width 25 height 6
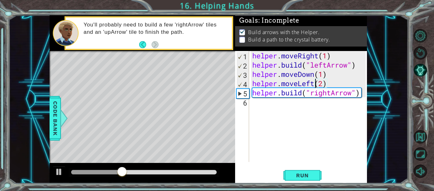
click at [280, 108] on div "helper . moveRight ( 1 ) helper . build ( "leftArrow" ) helper . moveDown ( 1 )…" at bounding box center [310, 115] width 118 height 129
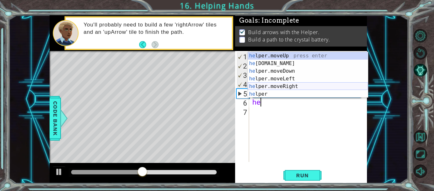
click at [294, 88] on div "he lper.moveUp press enter he [DOMAIN_NAME] press enter he lper.moveDown press …" at bounding box center [308, 82] width 120 height 61
type textarea "helper.moveRight(1)"
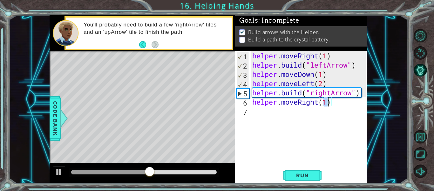
click at [284, 113] on div "helper . moveRight ( 1 ) helper . build ( "leftArrow" ) helper . moveDown ( 1 )…" at bounding box center [310, 115] width 118 height 129
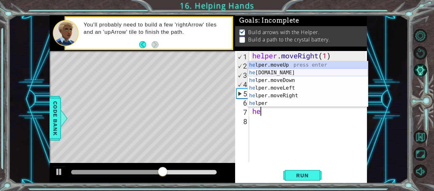
click at [300, 73] on div "he lper.moveUp press enter he [DOMAIN_NAME] press enter he lper.moveDown press …" at bounding box center [308, 91] width 120 height 61
type textarea "[DOMAIN_NAME]("rightArrow")"
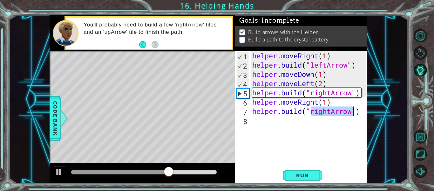
click at [298, 130] on div "helper . moveRight ( 1 ) helper . build ( "leftArrow" ) helper . moveDown ( 1 )…" at bounding box center [310, 115] width 118 height 129
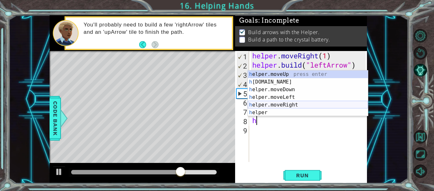
click at [309, 104] on div "h elper.moveUp press enter h [DOMAIN_NAME] press enter h elper.moveDown press e…" at bounding box center [308, 100] width 120 height 61
type textarea "helper.moveRight(1)"
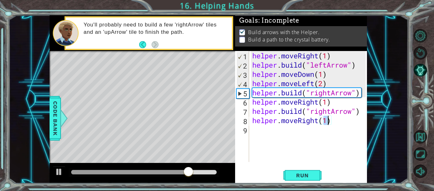
click at [293, 141] on div "helper . moveRight ( 1 ) helper . build ( "leftArrow" ) helper . moveDown ( 1 )…" at bounding box center [310, 115] width 118 height 129
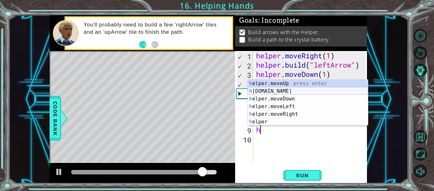
click at [300, 93] on div "h elper.moveUp press enter h [DOMAIN_NAME] press enter h elper.moveDown press e…" at bounding box center [308, 110] width 120 height 61
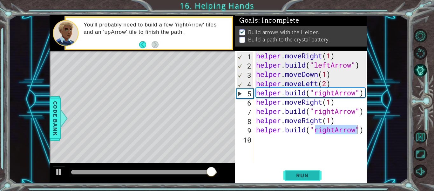
click at [305, 170] on button "Run" at bounding box center [303, 175] width 38 height 13
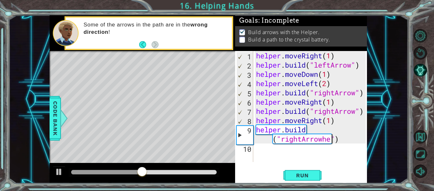
scroll to position [0, 5]
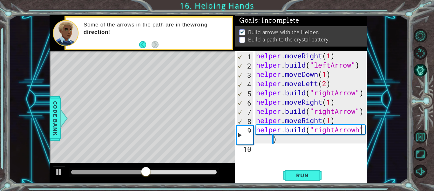
type textarea "[DOMAIN_NAME]("rightArrow")"
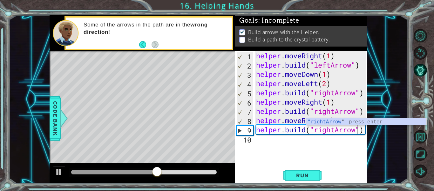
scroll to position [0, 0]
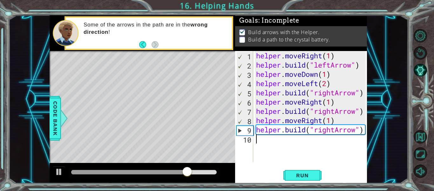
click at [297, 160] on div "helper . moveRight ( 1 ) helper . build ( "leftArrow" ) helper . moveDown ( 1 )…" at bounding box center [312, 115] width 114 height 129
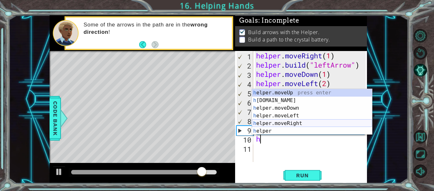
click at [301, 122] on div "h elper.moveUp press enter h [DOMAIN_NAME] press enter h elper.moveDown press e…" at bounding box center [312, 119] width 120 height 61
type textarea "helper.moveRight(1)"
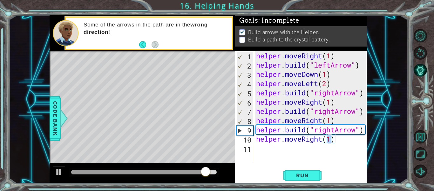
click at [287, 146] on div "helper . moveRight ( 1 ) helper . build ( "leftArrow" ) helper . moveDown ( 1 )…" at bounding box center [312, 115] width 114 height 129
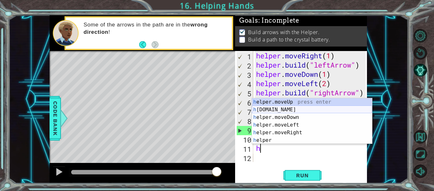
click at [290, 107] on div "h elper.moveUp press enter h [DOMAIN_NAME] press enter h elper.moveDown press e…" at bounding box center [312, 128] width 120 height 61
type textarea "[DOMAIN_NAME]("rightArrow")"
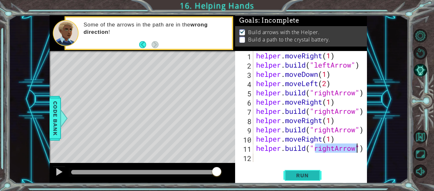
click at [315, 174] on span "Run" at bounding box center [302, 175] width 25 height 6
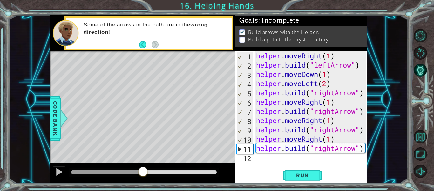
drag, startPoint x: 137, startPoint y: 170, endPoint x: 147, endPoint y: 170, distance: 9.9
click at [147, 170] on div at bounding box center [144, 172] width 146 height 4
click at [294, 156] on div "helper . moveRight ( 1 ) helper . build ( "leftArrow" ) helper . moveDown ( 1 )…" at bounding box center [312, 115] width 114 height 129
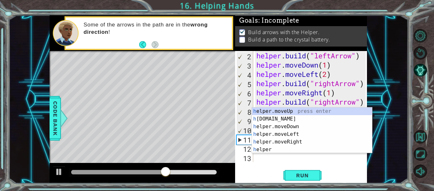
scroll to position [9, 0]
click at [303, 140] on div "h elper.moveUp press enter h [DOMAIN_NAME] press enter h elper.moveDown press e…" at bounding box center [312, 137] width 120 height 61
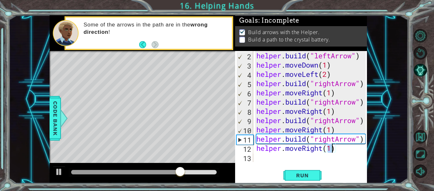
type textarea "helper.moveRight(1)"
click at [293, 164] on div "helper.moveRight(1) 2 3 4 5 6 7 8 9 10 11 12 13 helper . build ( "leftArrow" ) …" at bounding box center [301, 117] width 132 height 132
click at [289, 159] on div "helper . build ( "leftArrow" ) helper . moveDown ( 1 ) helper . moveLeft ( 2 ) …" at bounding box center [312, 115] width 114 height 129
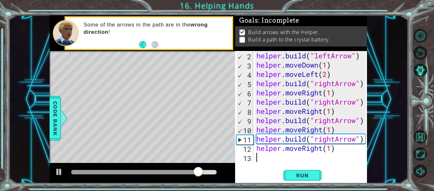
scroll to position [18, 0]
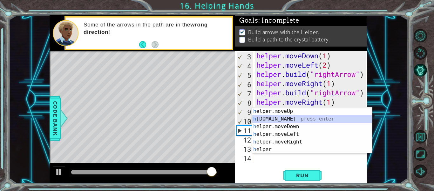
click at [306, 119] on div "h elper.moveUp press enter h [DOMAIN_NAME] press enter h elper.moveDown press e…" at bounding box center [312, 137] width 120 height 61
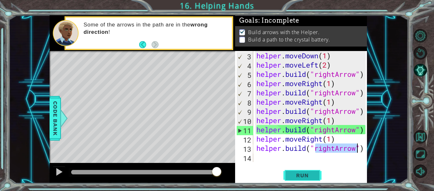
type textarea "[DOMAIN_NAME]("rightArrow")"
click at [304, 175] on span "Run" at bounding box center [302, 175] width 25 height 6
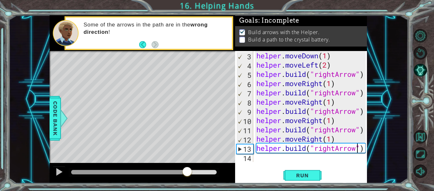
drag, startPoint x: 186, startPoint y: 172, endPoint x: 190, endPoint y: 172, distance: 4.2
click at [190, 172] on div at bounding box center [144, 172] width 146 height 4
click at [313, 172] on span "Run" at bounding box center [302, 175] width 25 height 6
click at [252, 156] on div "14" at bounding box center [245, 157] width 17 height 9
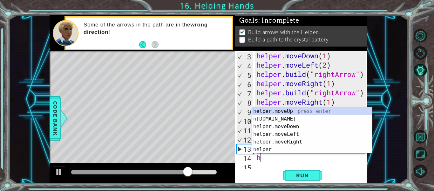
scroll to position [28, 0]
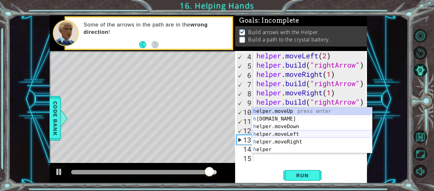
click at [301, 135] on div "h elper.moveUp press enter h [DOMAIN_NAME] press enter h elper.moveDown press e…" at bounding box center [312, 137] width 120 height 61
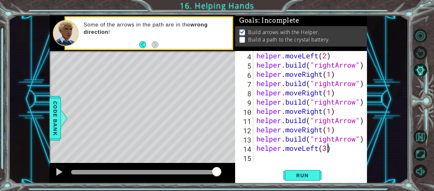
scroll to position [0, 3]
type textarea "helper.moveLeft(3)"
click at [265, 162] on div "helper.moveLeft(3) 4 5 6 7 8 9 10 11 12 13 14 15 helper . moveLeft ( 2 ) helper…" at bounding box center [301, 117] width 132 height 132
click at [264, 161] on div "helper . moveLeft ( 2 ) helper . build ( "rightArrow" ) helper . moveRight ( 1 …" at bounding box center [312, 115] width 114 height 129
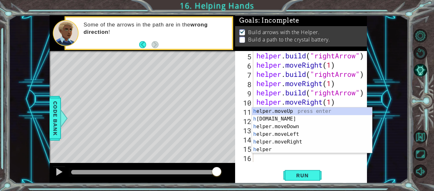
scroll to position [37, 0]
click at [298, 110] on div "h elper.moveUp press enter h [DOMAIN_NAME] press enter h elper.moveDown press e…" at bounding box center [312, 137] width 120 height 61
type textarea "helper.moveUp(1)"
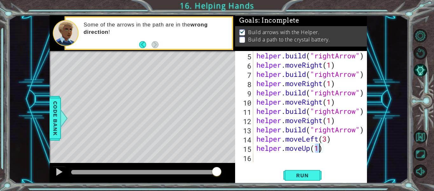
click at [287, 156] on div "helper . build ( "rightArrow" ) helper . moveRight ( 1 ) helper . build ( "righ…" at bounding box center [312, 115] width 114 height 129
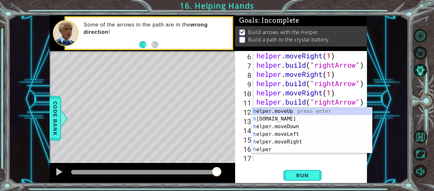
scroll to position [46, 0]
click at [310, 118] on div "h elper.moveUp press enter h [DOMAIN_NAME] press enter h elper.moveDown press e…" at bounding box center [312, 137] width 120 height 61
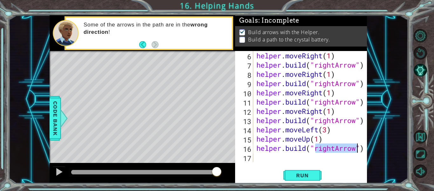
click at [336, 147] on div "helper . moveRight ( 1 ) helper . build ( "rightArrow" ) helper . moveRight ( 1…" at bounding box center [310, 106] width 111 height 111
type textarea "[DOMAIN_NAME]("downArrow")"
click at [296, 173] on span "Run" at bounding box center [302, 175] width 25 height 6
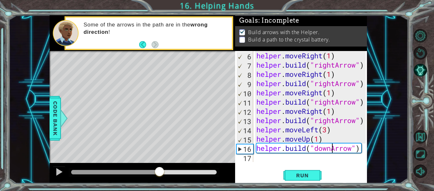
drag, startPoint x: 73, startPoint y: 169, endPoint x: 160, endPoint y: 166, distance: 86.2
click at [160, 166] on div at bounding box center [159, 171] width 11 height 11
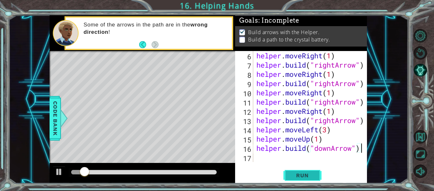
scroll to position [46, 0]
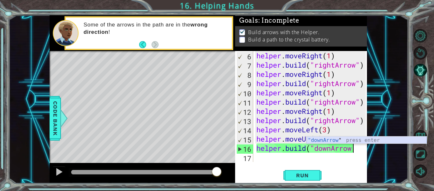
click at [323, 141] on div ""downArrow " press enter" at bounding box center [367, 147] width 120 height 23
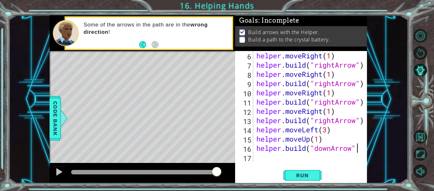
type textarea "helper.moveUp(1)"
drag, startPoint x: 323, startPoint y: 141, endPoint x: 306, endPoint y: 147, distance: 18.6
click at [284, 169] on button "Run" at bounding box center [303, 175] width 38 height 13
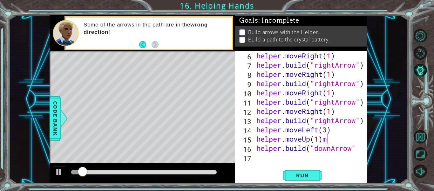
scroll to position [0, 3]
drag, startPoint x: 99, startPoint y: 117, endPoint x: 58, endPoint y: -38, distance: 160.9
click at [58, 0] on html "1 ההההההההההההההההההההההההההההההההההההההההההההההההההההההההההההההההההההההההההההה…" at bounding box center [217, 95] width 434 height 191
click at [261, 29] on p "Build arrows with the Helper." at bounding box center [283, 32] width 71 height 7
click at [252, 45] on div "Build arrows with the Helper. Build a path to the crystal battery." at bounding box center [301, 36] width 132 height 20
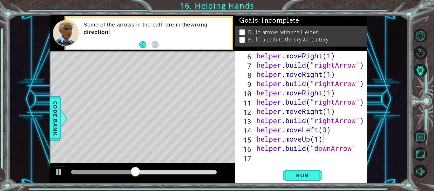
click at [252, 45] on div "Build arrows with the Helper. Build a path to the crystal battery." at bounding box center [301, 36] width 132 height 20
drag, startPoint x: 252, startPoint y: 45, endPoint x: 289, endPoint y: 60, distance: 39.7
click at [289, 60] on div "Goals : Incomplete Build arrows with the Helper. Build a path to the crystal ba…" at bounding box center [301, 99] width 132 height 168
click at [357, 151] on div "helper . moveRight ( 1 ) helper . build ( "rightArrow" ) helper . moveRight ( 1…" at bounding box center [312, 115] width 114 height 129
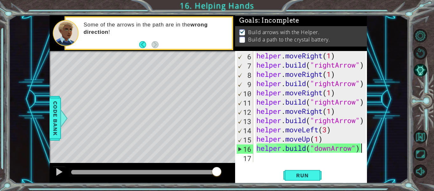
type textarea "[DOMAIN_NAME]("downArrow")"
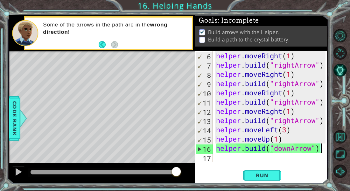
click at [254, 10] on div "1 ההההההההההההההההההההההההההההההההההההההההההההההההההההההההההההההההההההההההההההה…" at bounding box center [175, 95] width 350 height 191
click at [144, 27] on p "Some of the arrows in the path are in the wrong direction !" at bounding box center [115, 28] width 144 height 14
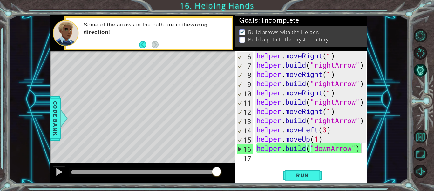
click at [251, 39] on p "Build a path to the crystal battery." at bounding box center [289, 39] width 82 height 7
